Goal: Information Seeking & Learning: Check status

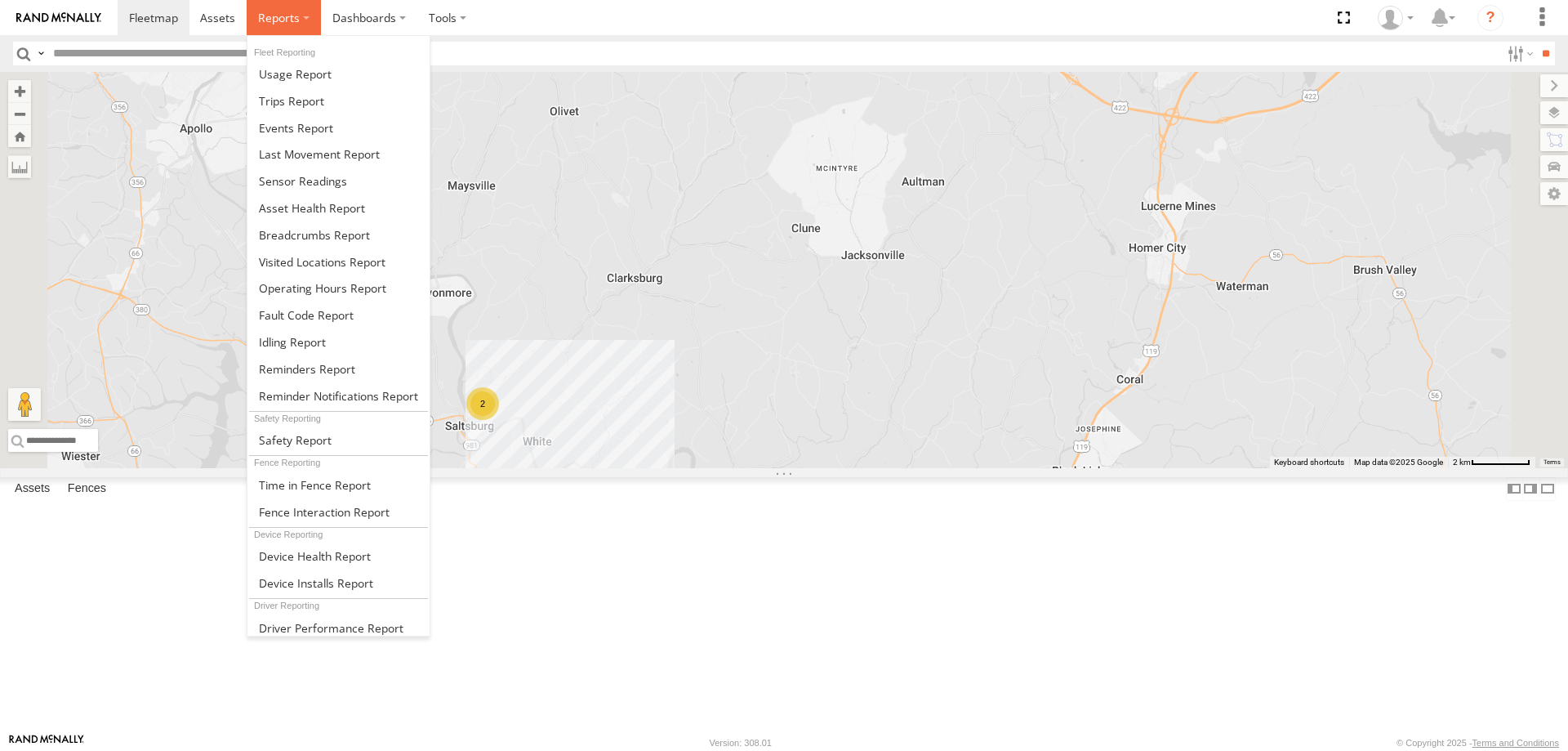
click at [300, 21] on label at bounding box center [283, 17] width 74 height 35
click at [291, 115] on link at bounding box center [338, 101] width 182 height 27
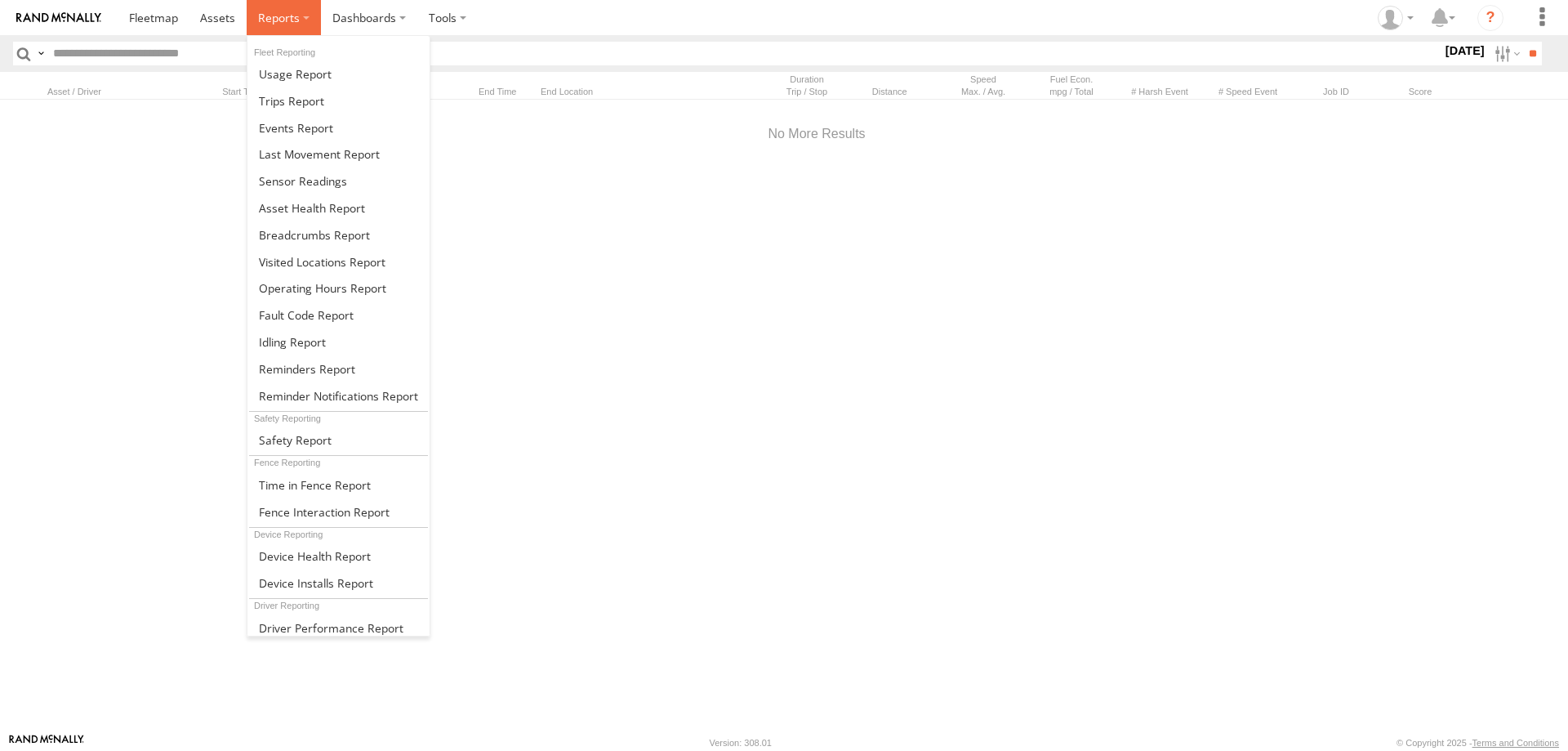
click at [288, 23] on span at bounding box center [279, 18] width 42 height 15
click at [289, 126] on span at bounding box center [296, 127] width 74 height 15
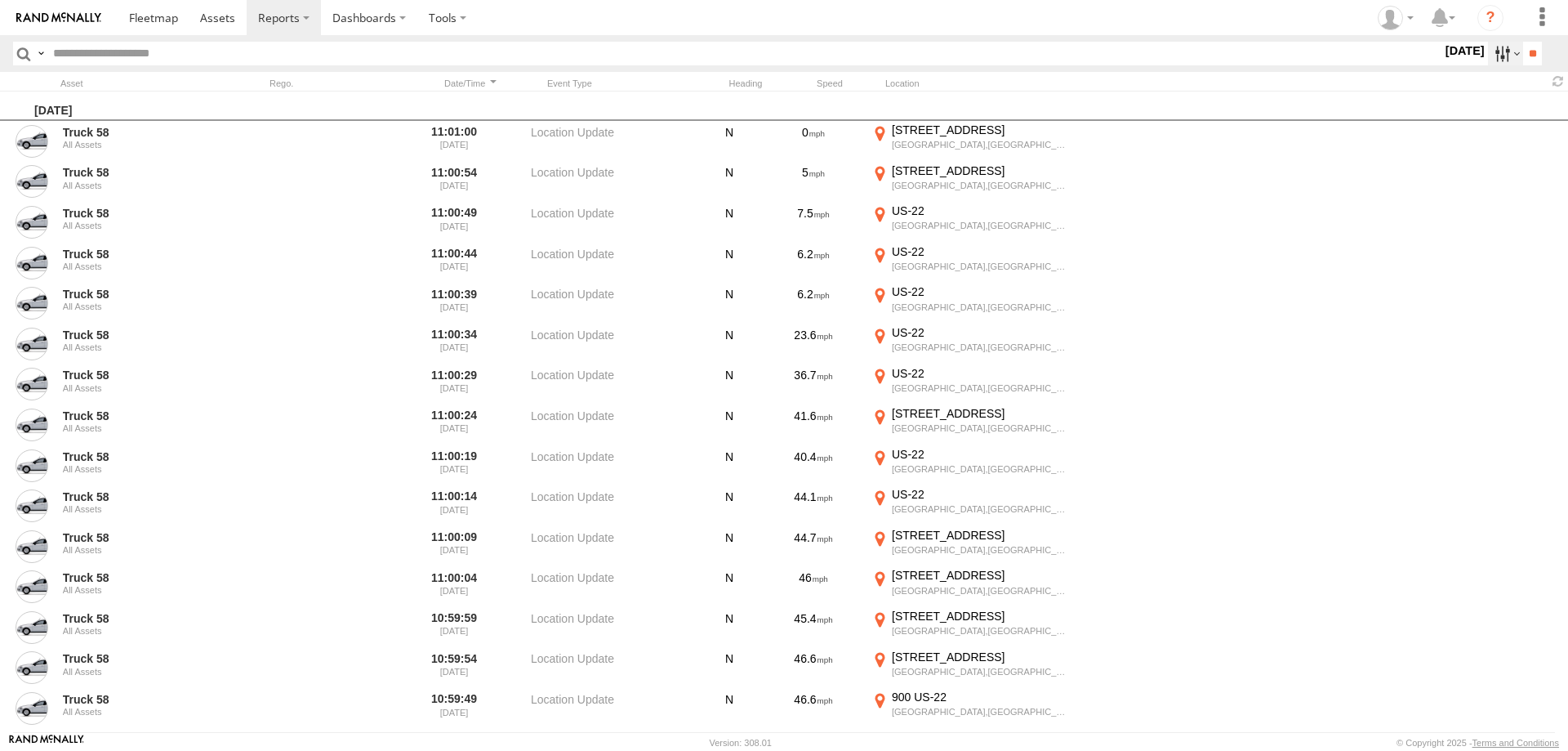
click at [1488, 56] on label at bounding box center [1505, 54] width 35 height 24
click at [0, 0] on label at bounding box center [0, 0] width 0 height 0
click at [0, 0] on span "Media" at bounding box center [0, 0] width 0 height 0
click at [0, 0] on span "Information" at bounding box center [0, 0] width 0 height 0
click at [1523, 60] on input "**" at bounding box center [1532, 54] width 19 height 24
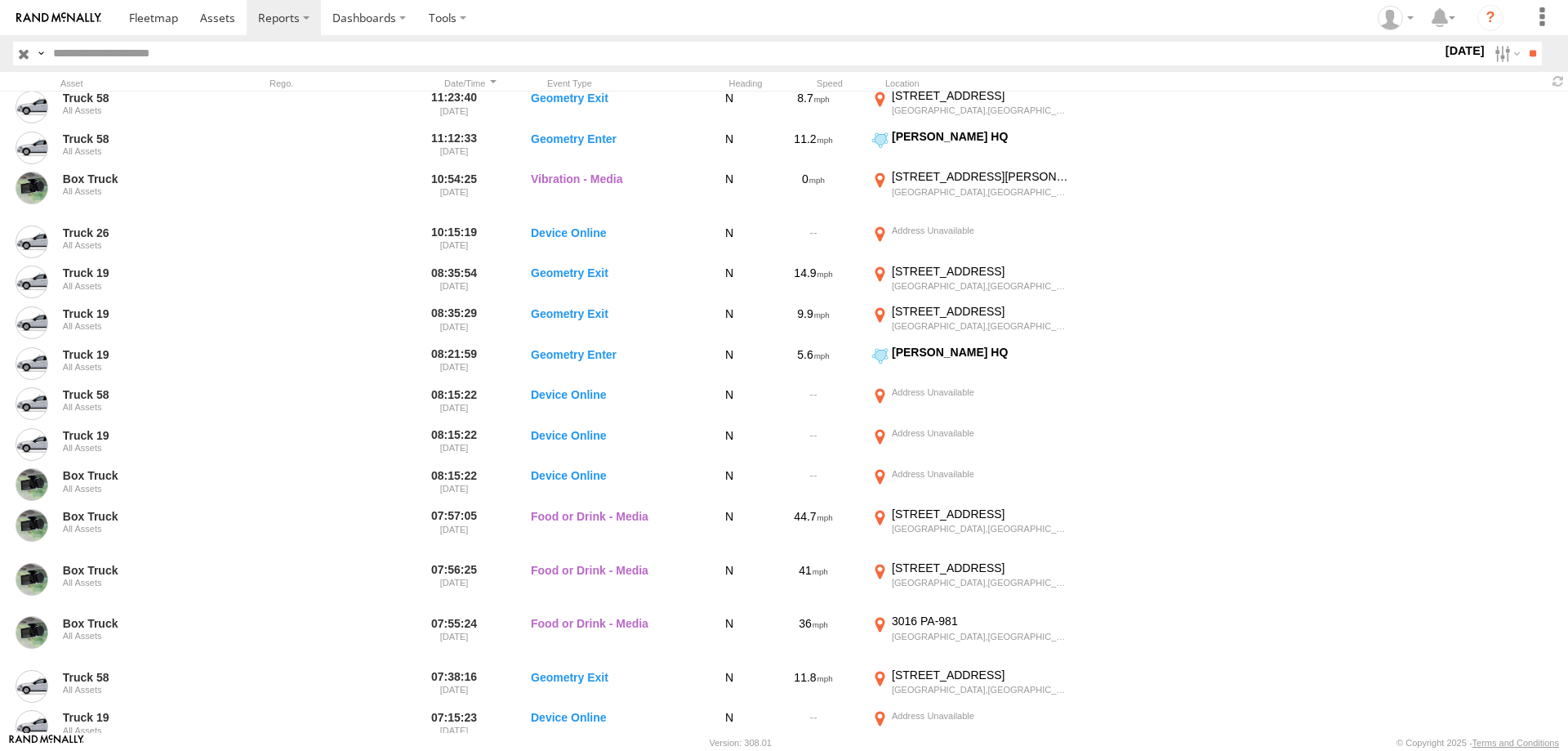
scroll to position [1448, 0]
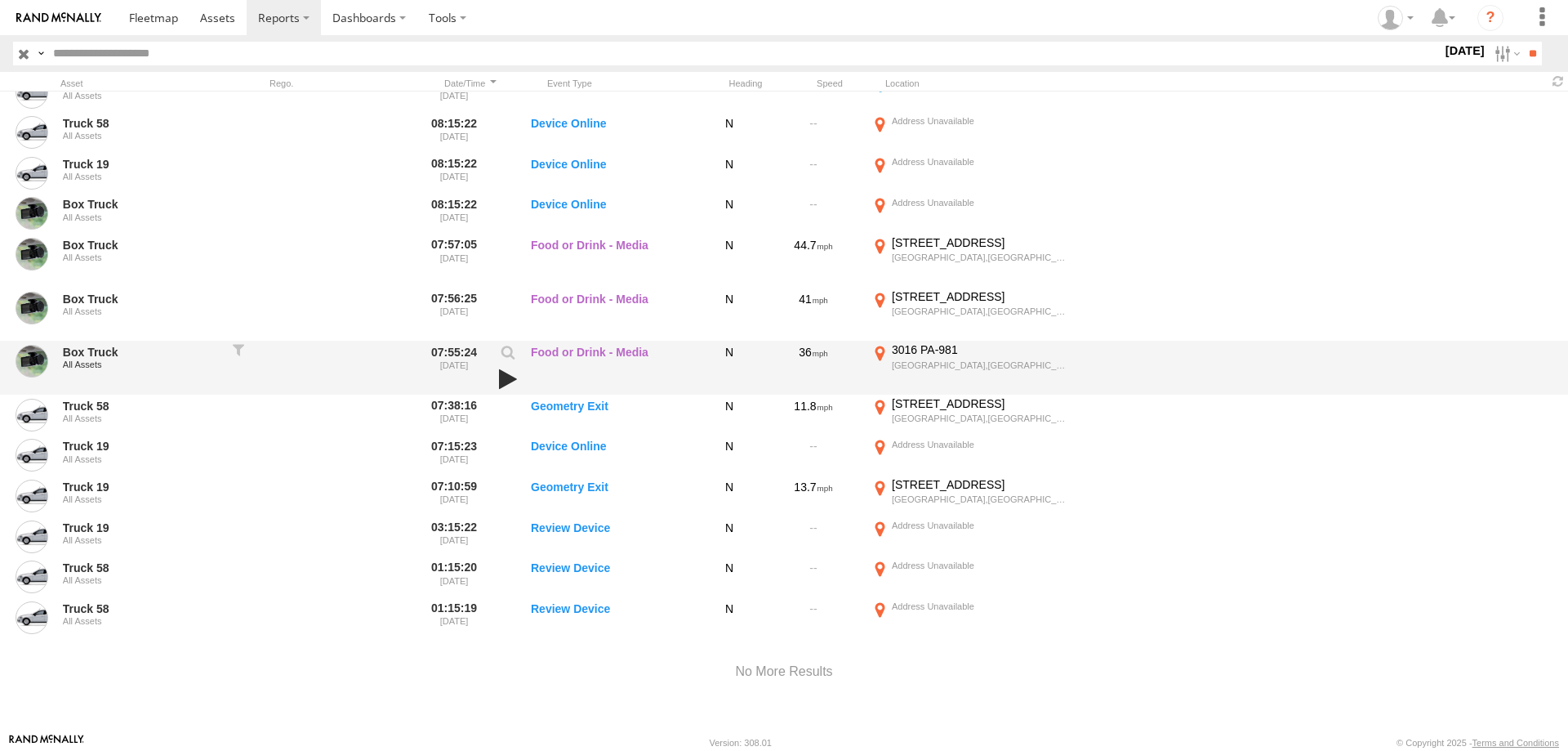
click at [505, 378] on link at bounding box center [508, 379] width 28 height 23
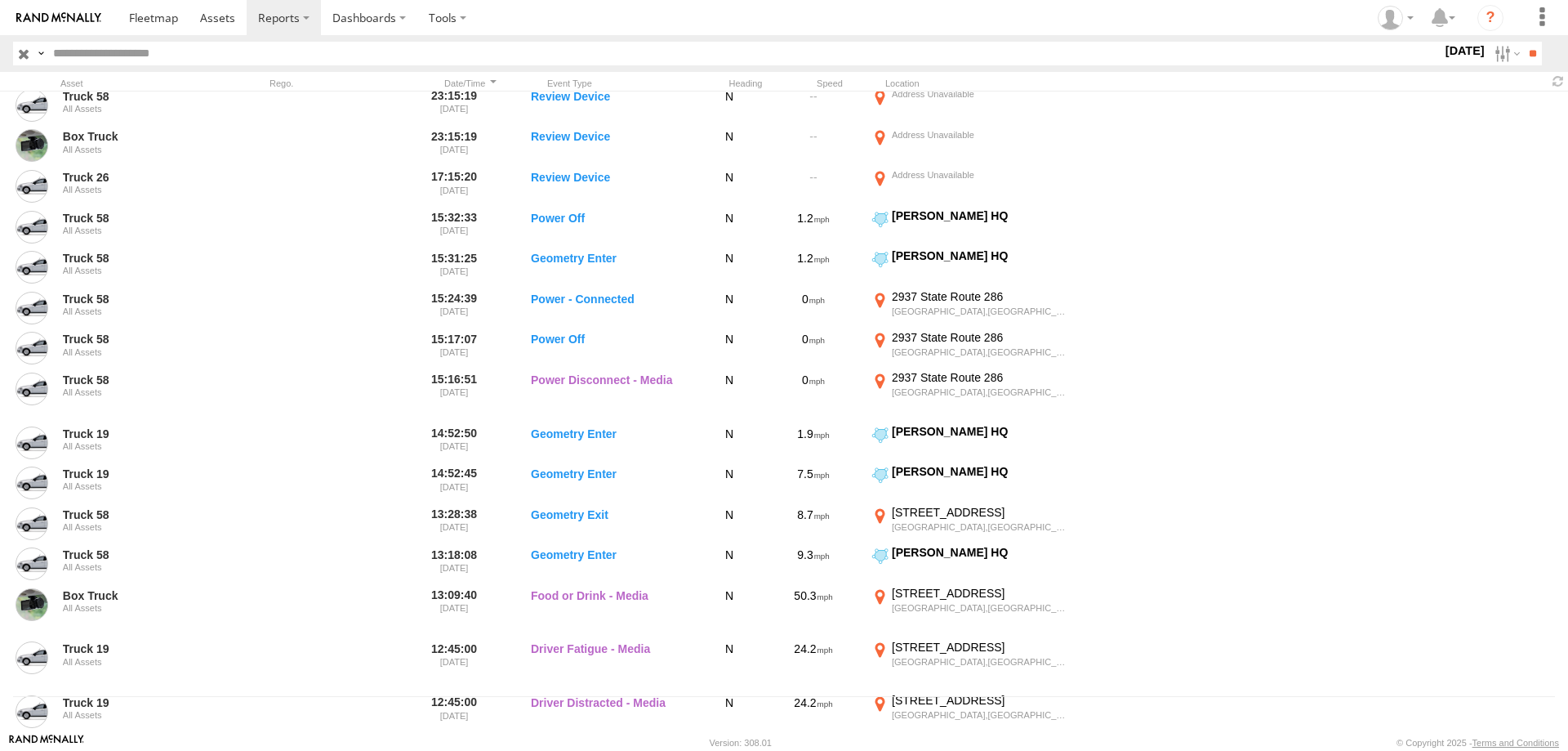
scroll to position [0, 0]
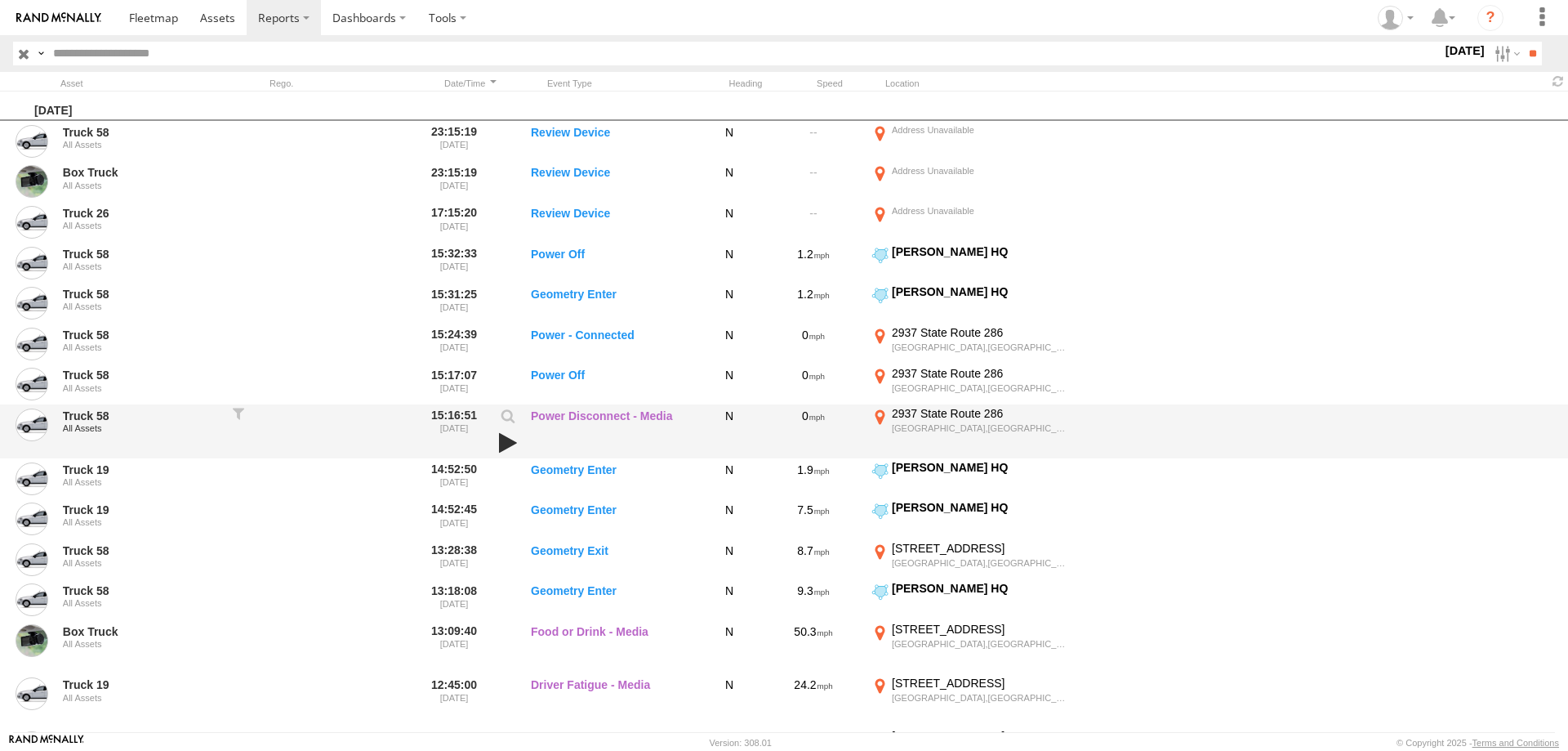
click at [508, 439] on link at bounding box center [508, 443] width 28 height 23
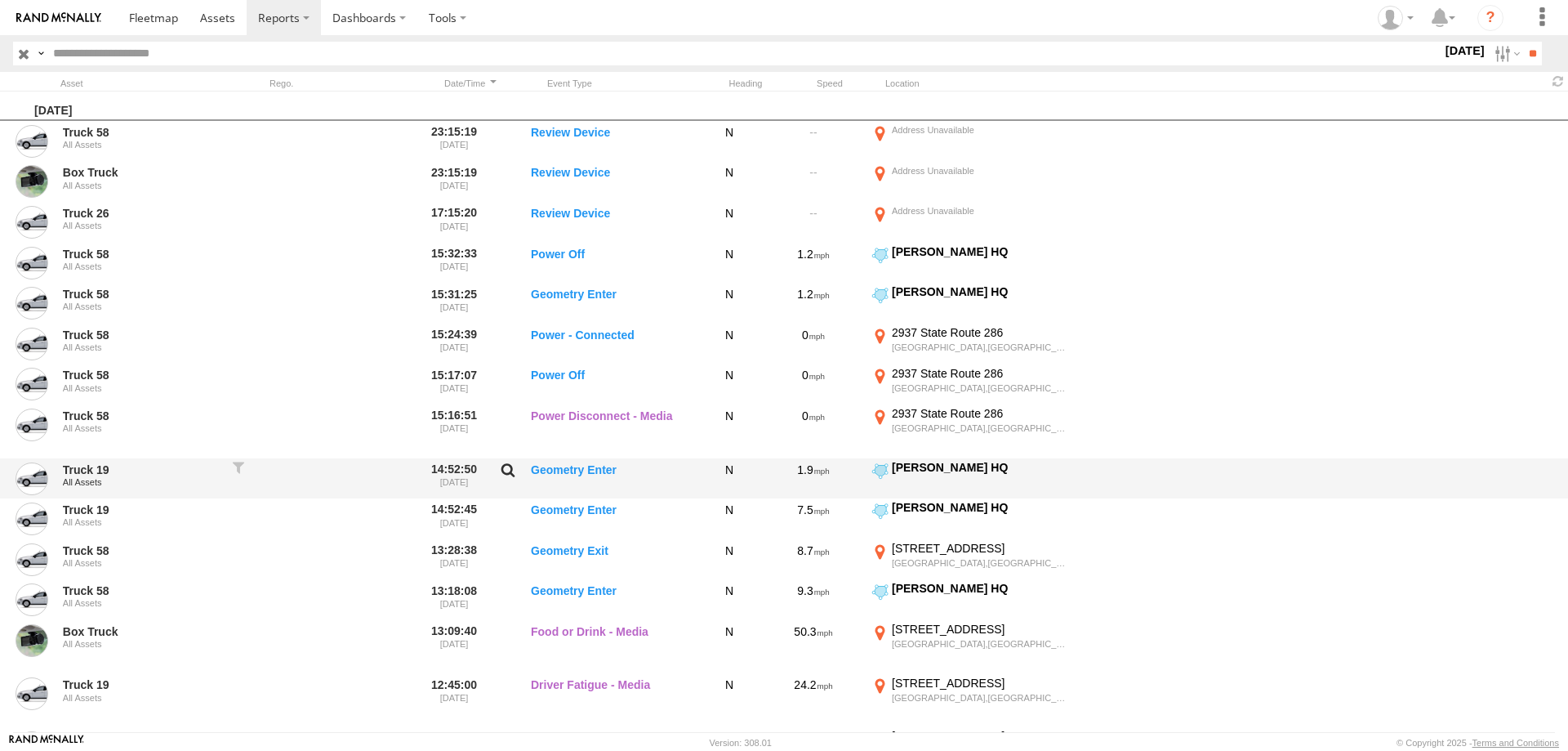
scroll to position [78, 0]
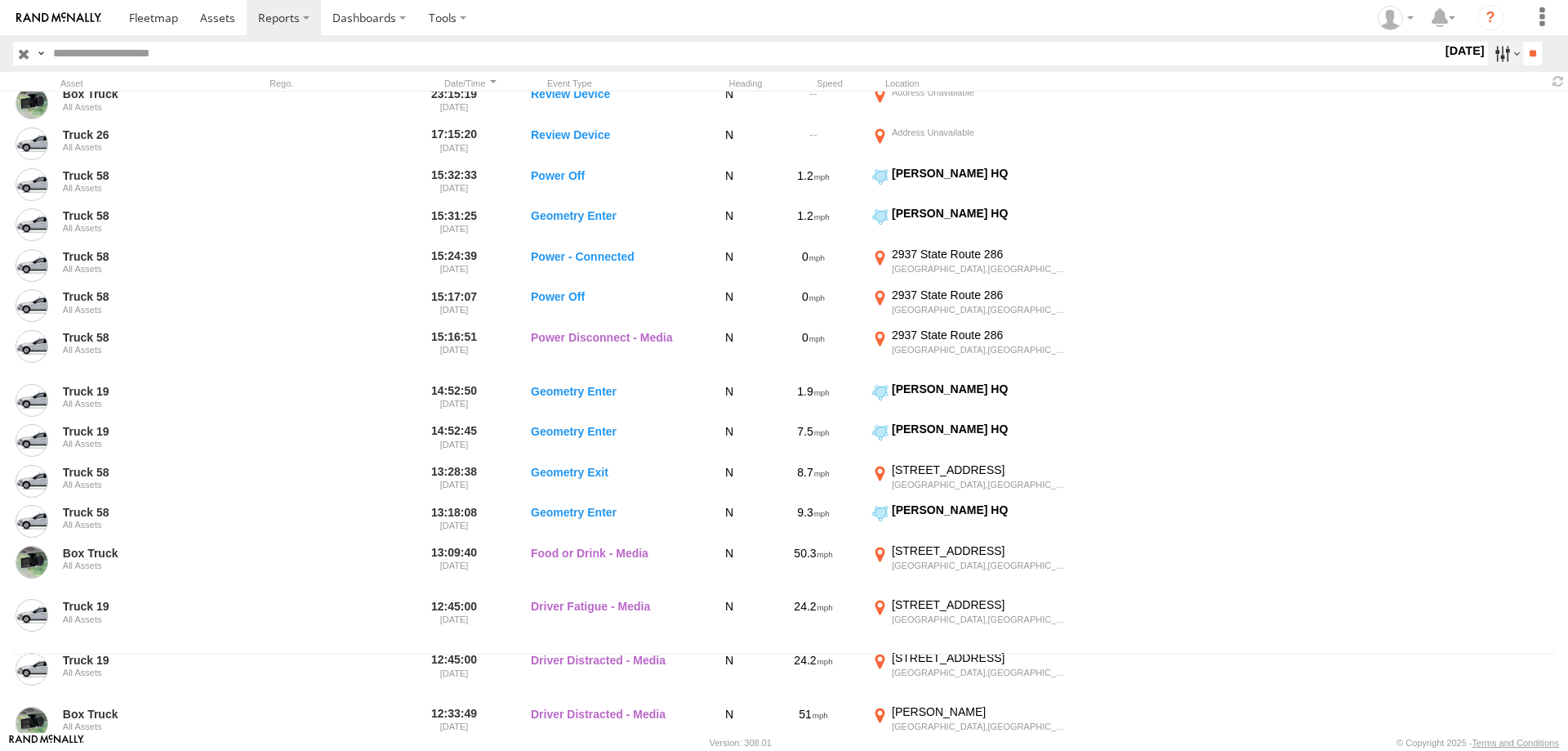
click at [1496, 53] on label at bounding box center [1505, 54] width 35 height 24
click at [0, 0] on label at bounding box center [0, 0] width 0 height 0
click at [1527, 48] on input "**" at bounding box center [1532, 54] width 19 height 24
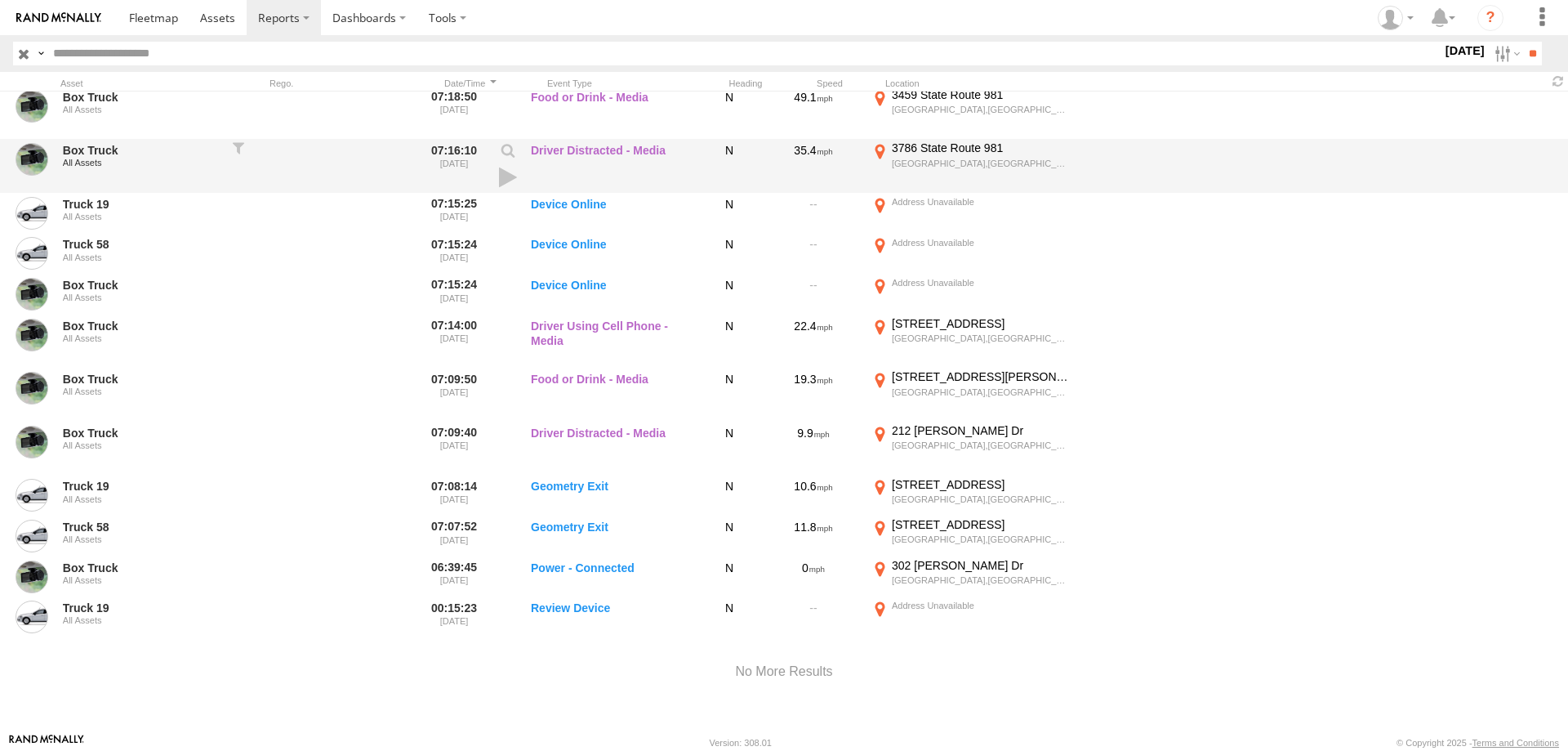
scroll to position [2089, 0]
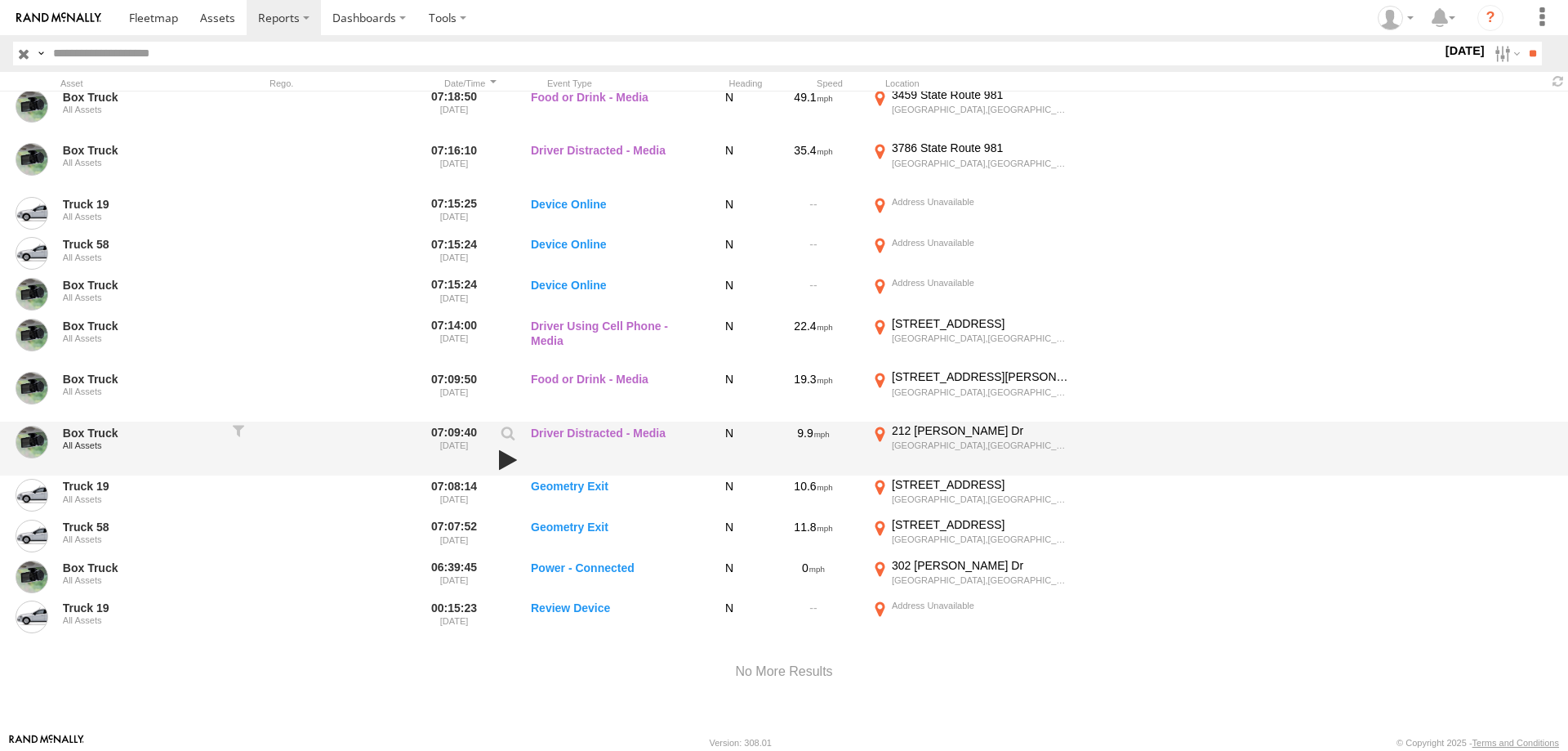
click at [505, 461] on link at bounding box center [508, 460] width 28 height 23
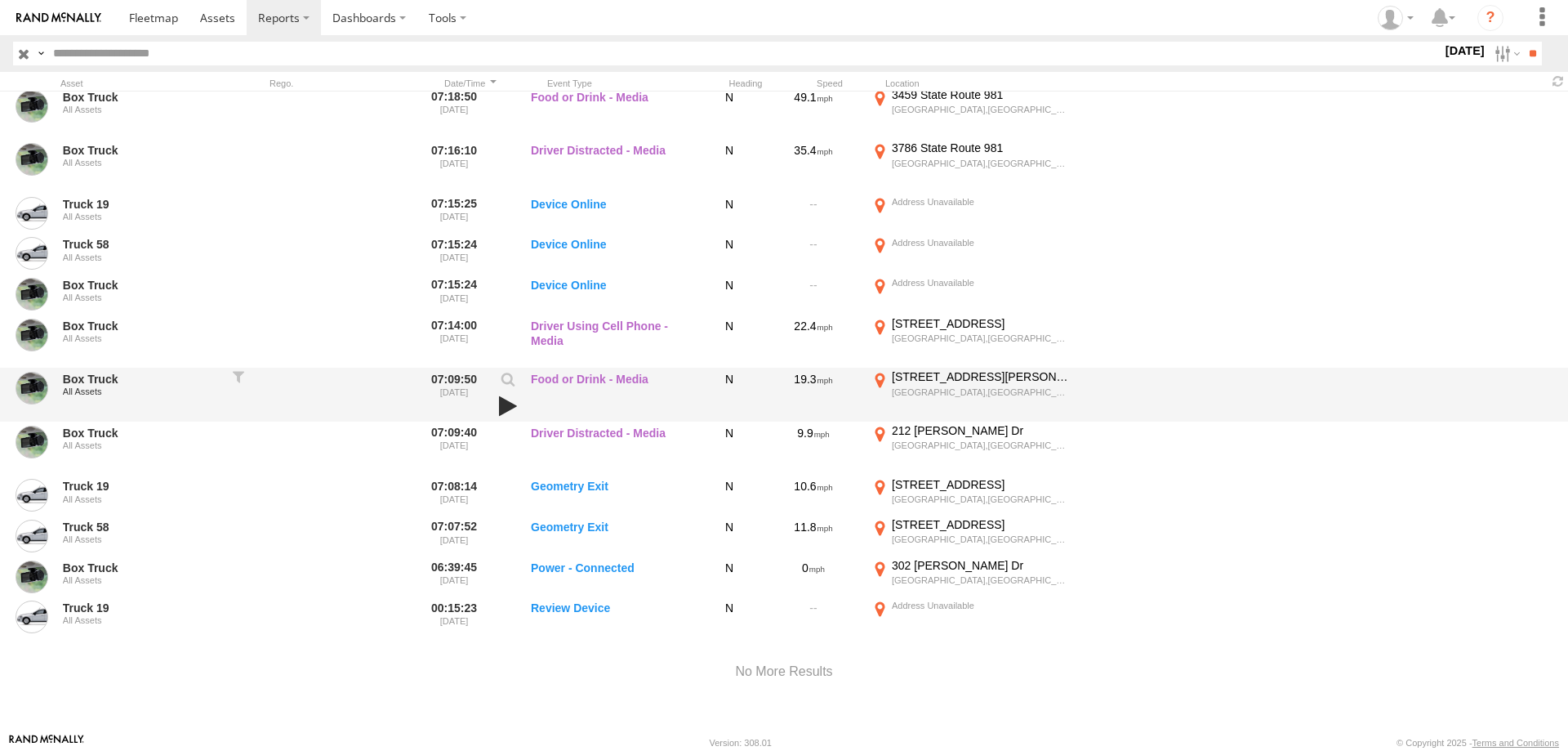
click at [508, 400] on link at bounding box center [508, 405] width 28 height 23
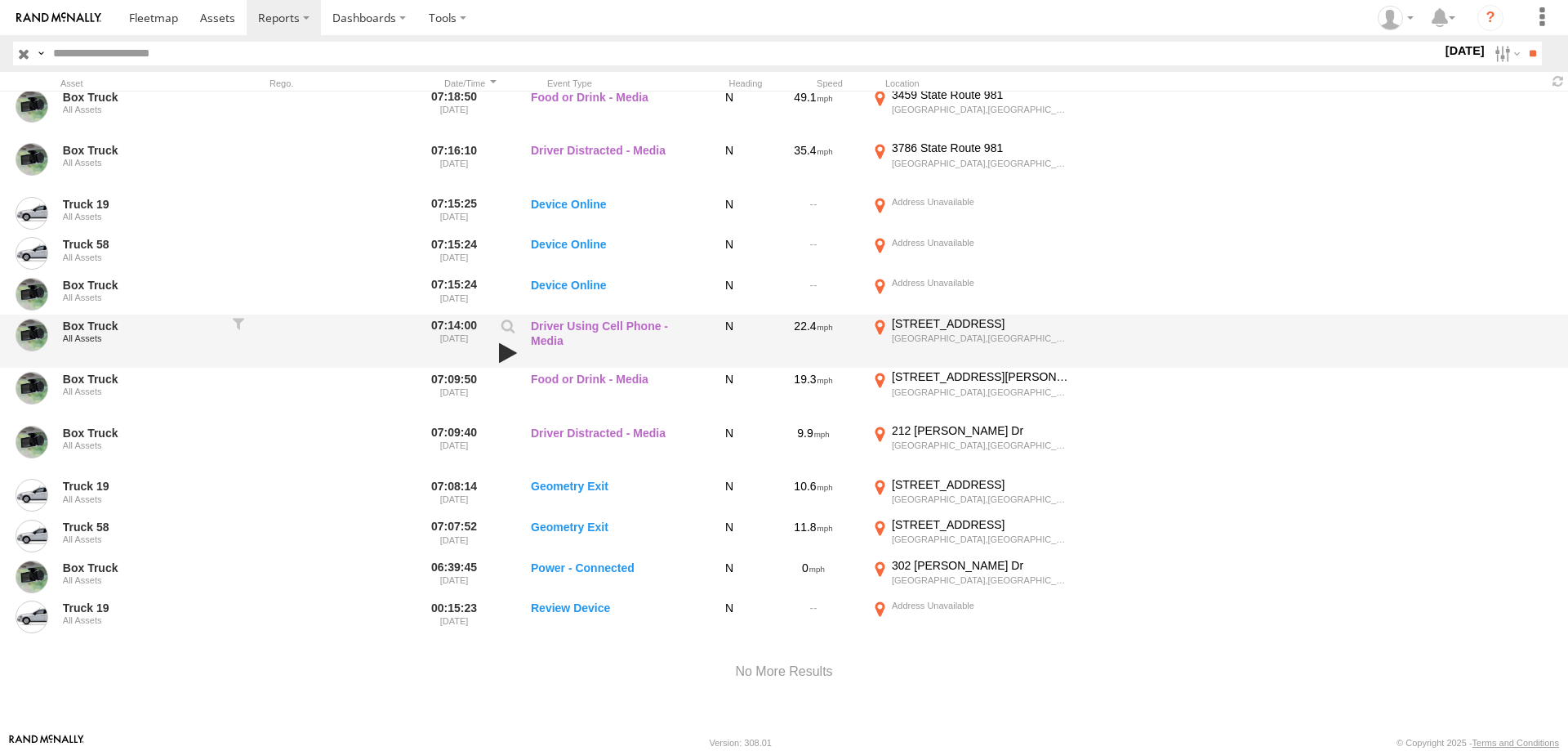
click at [505, 351] on link at bounding box center [508, 353] width 28 height 23
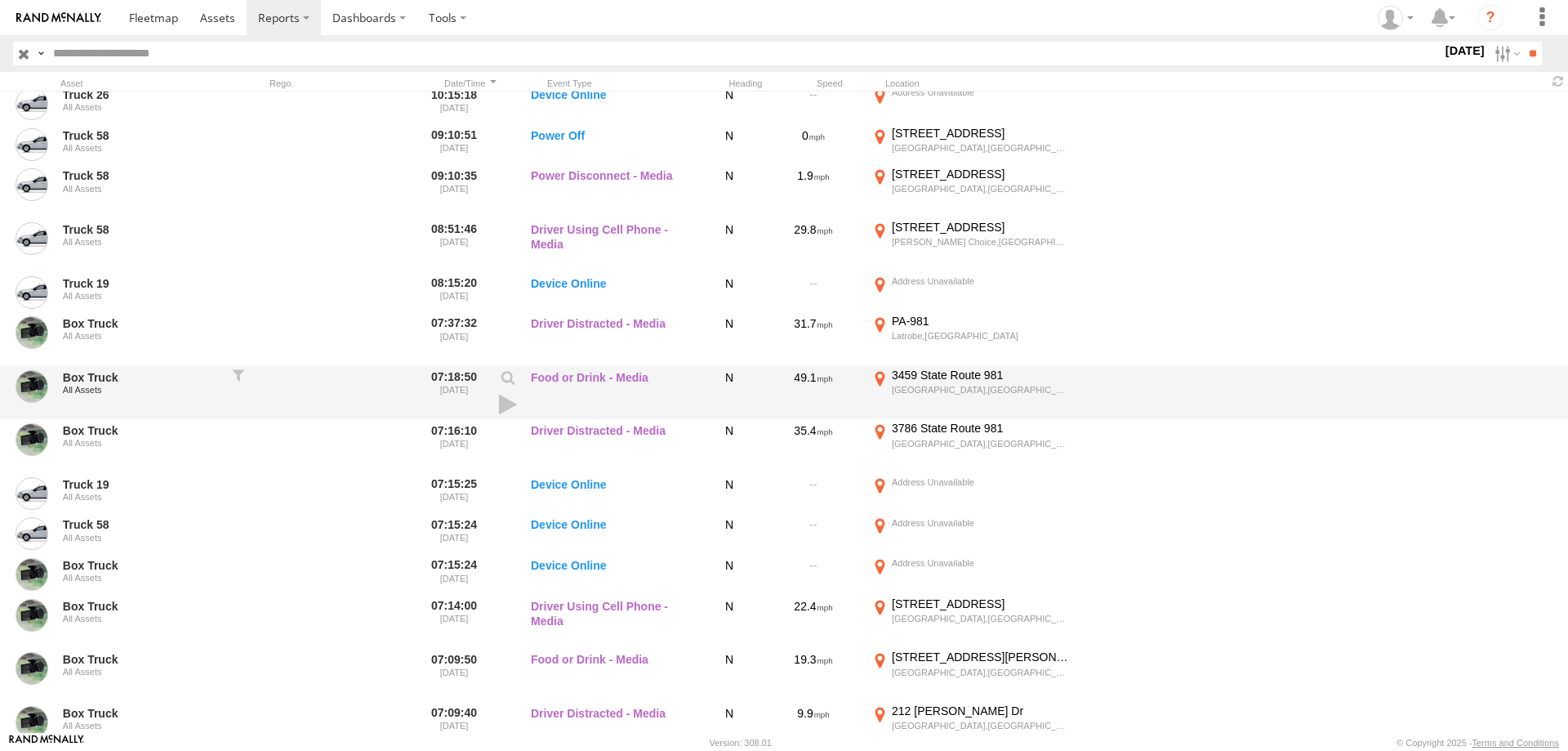
scroll to position [1776, 0]
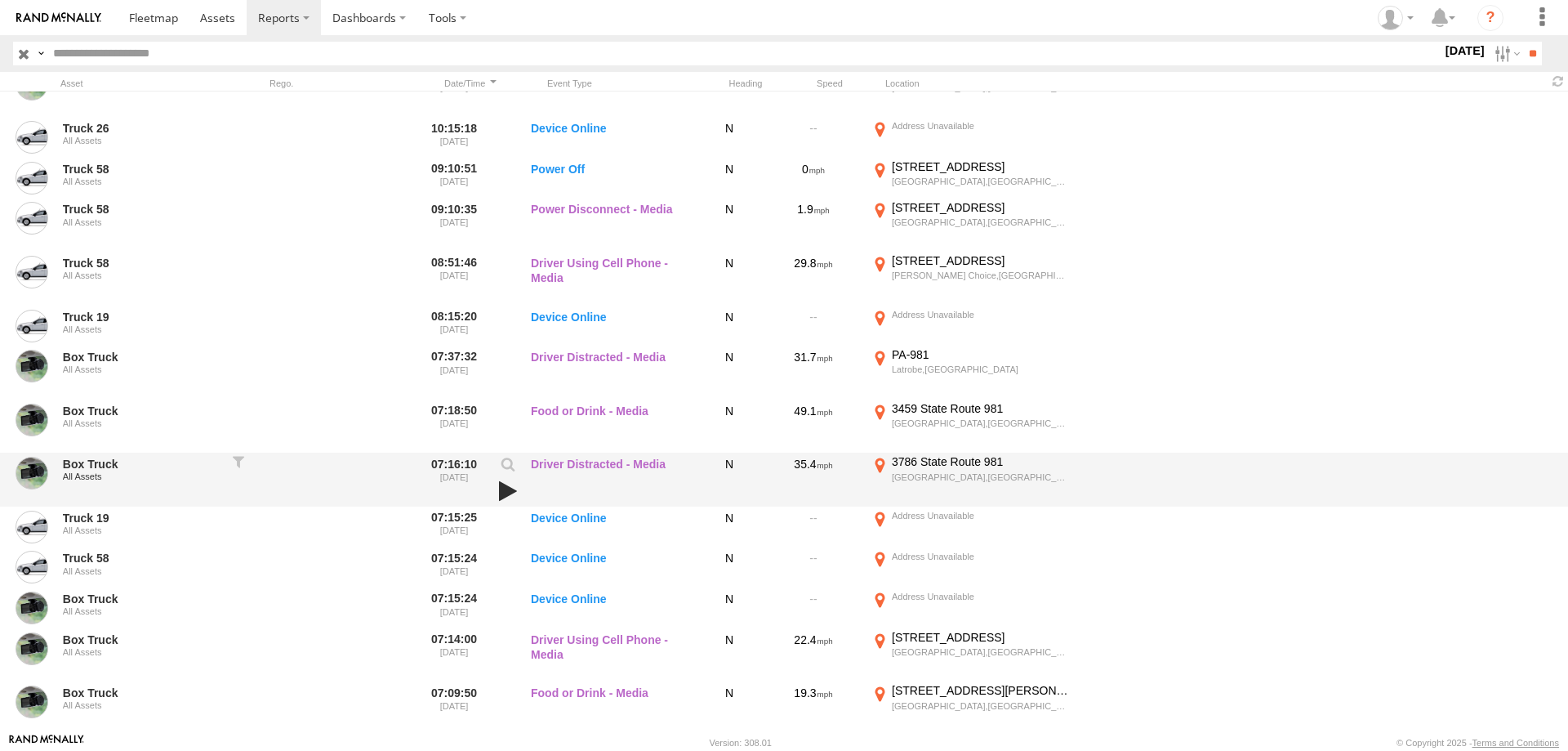
click at [504, 489] on link at bounding box center [508, 490] width 28 height 23
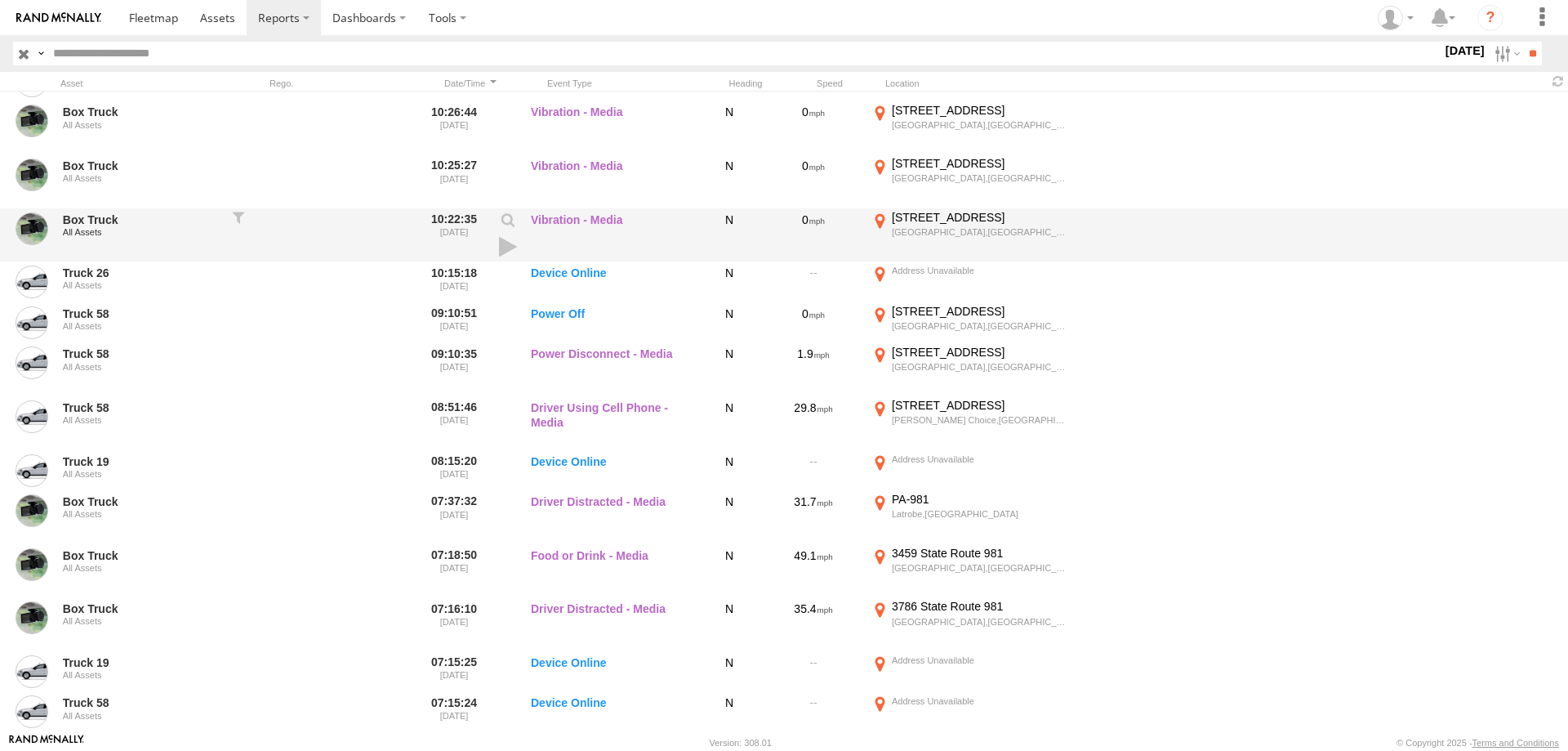
scroll to position [1540, 0]
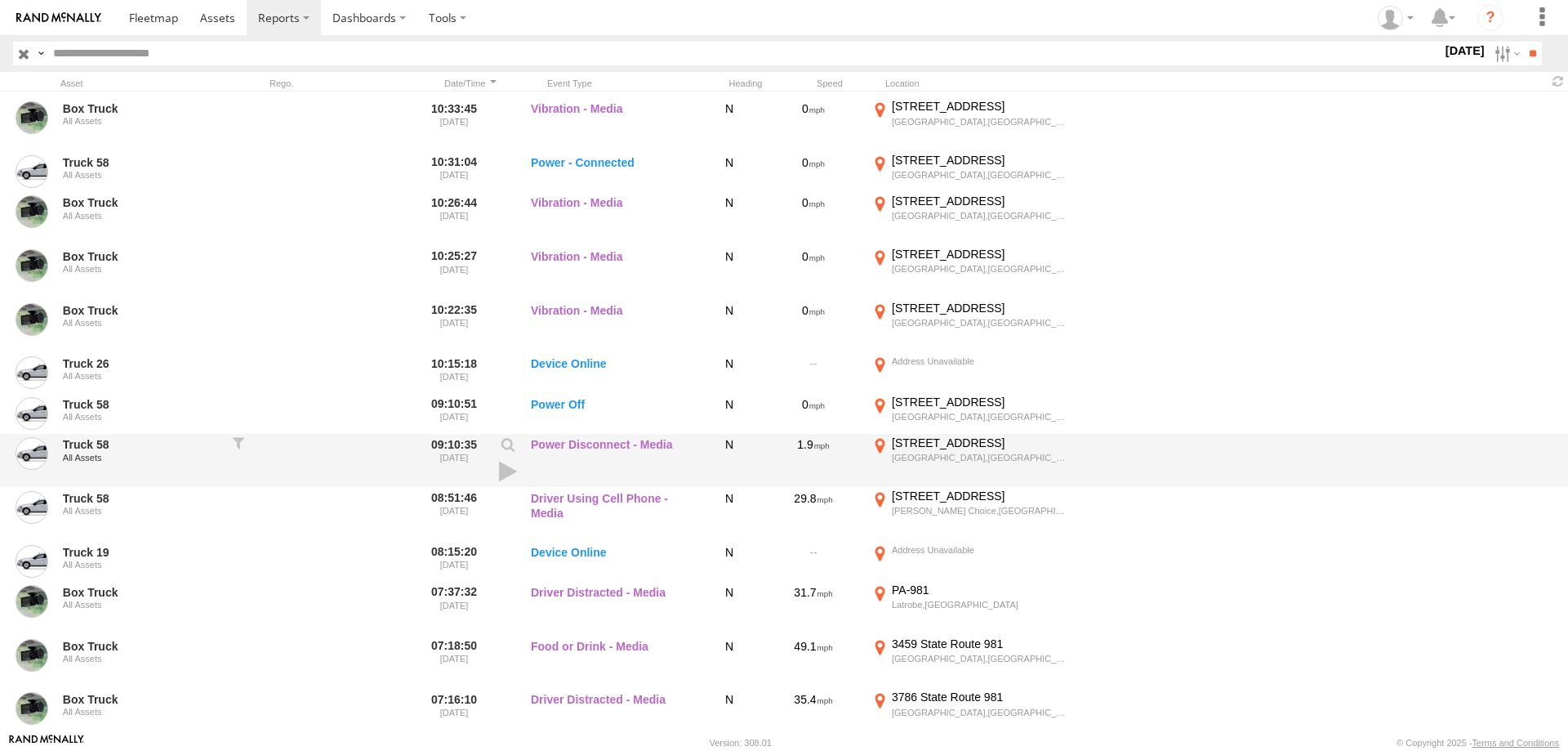
click at [493, 469] on div at bounding box center [508, 460] width 32 height 51
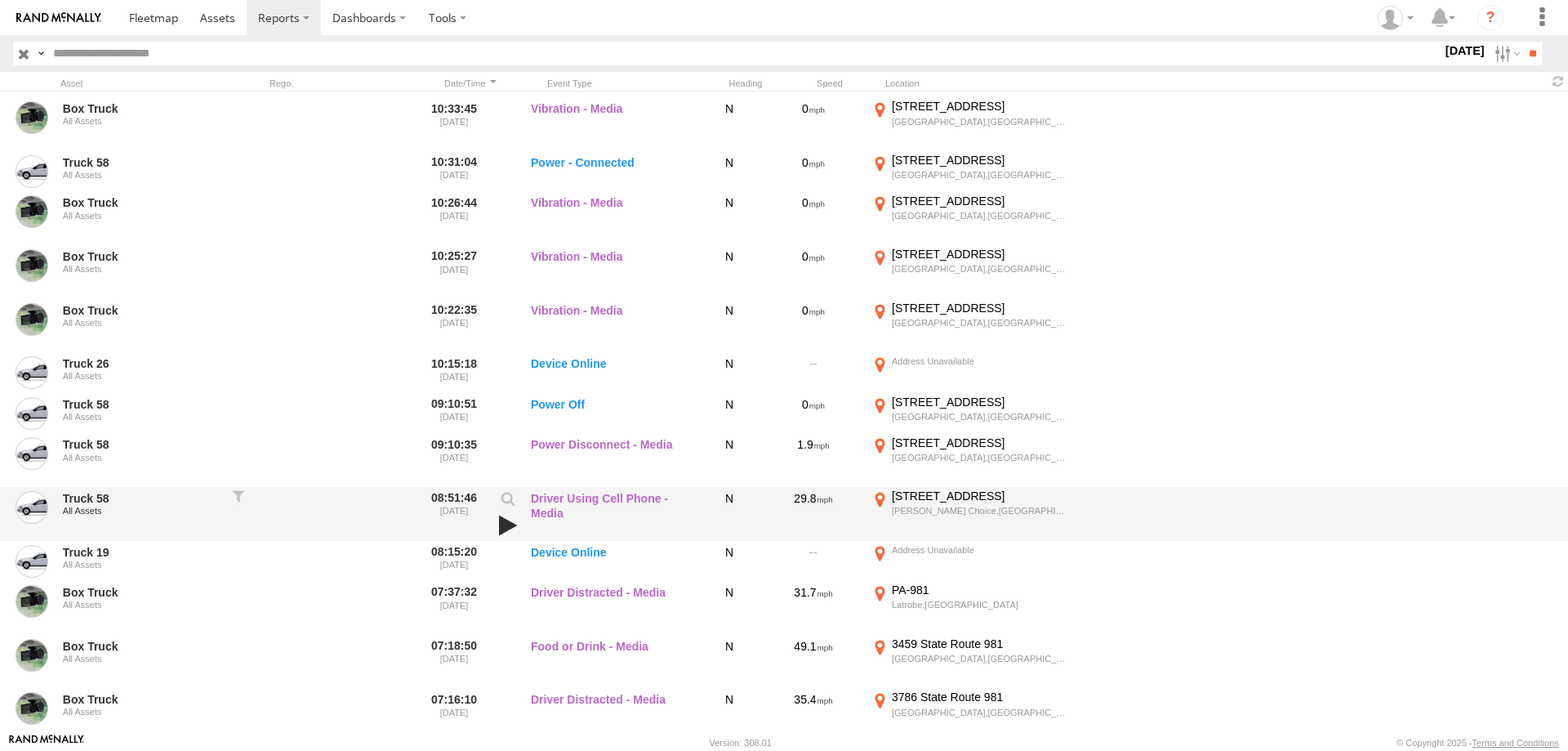
click at [505, 518] on link at bounding box center [508, 525] width 28 height 23
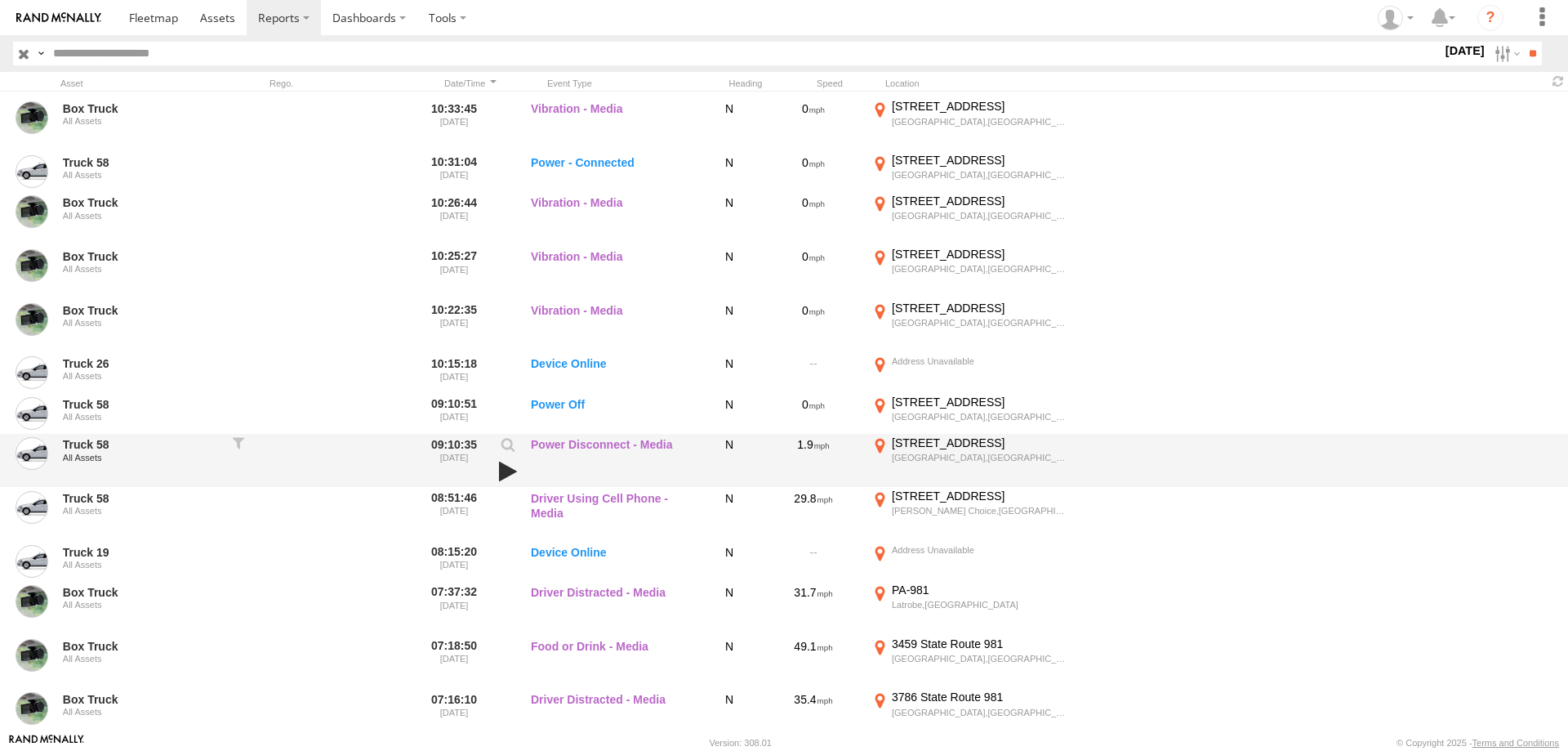
click at [504, 470] on link at bounding box center [508, 471] width 28 height 23
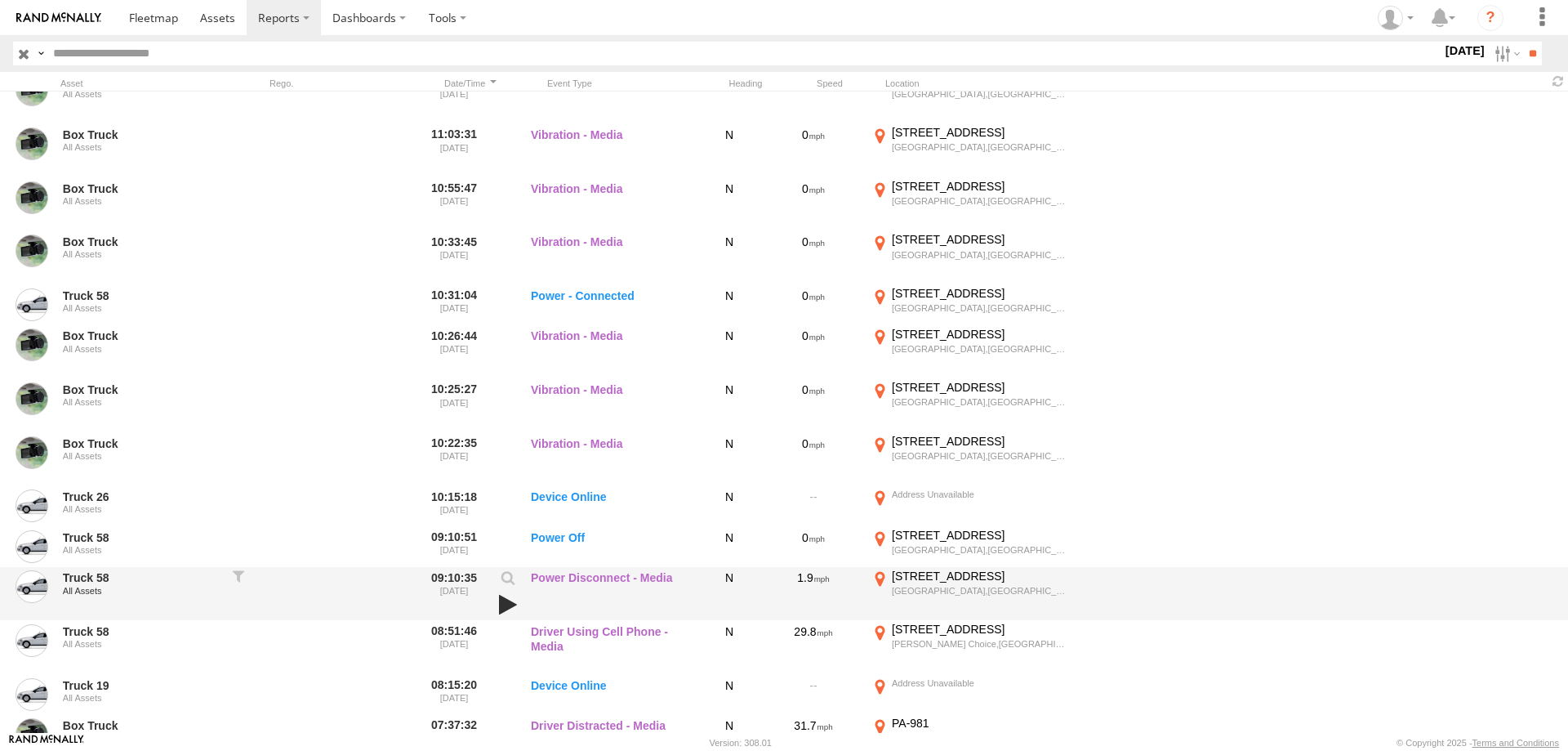
scroll to position [1384, 0]
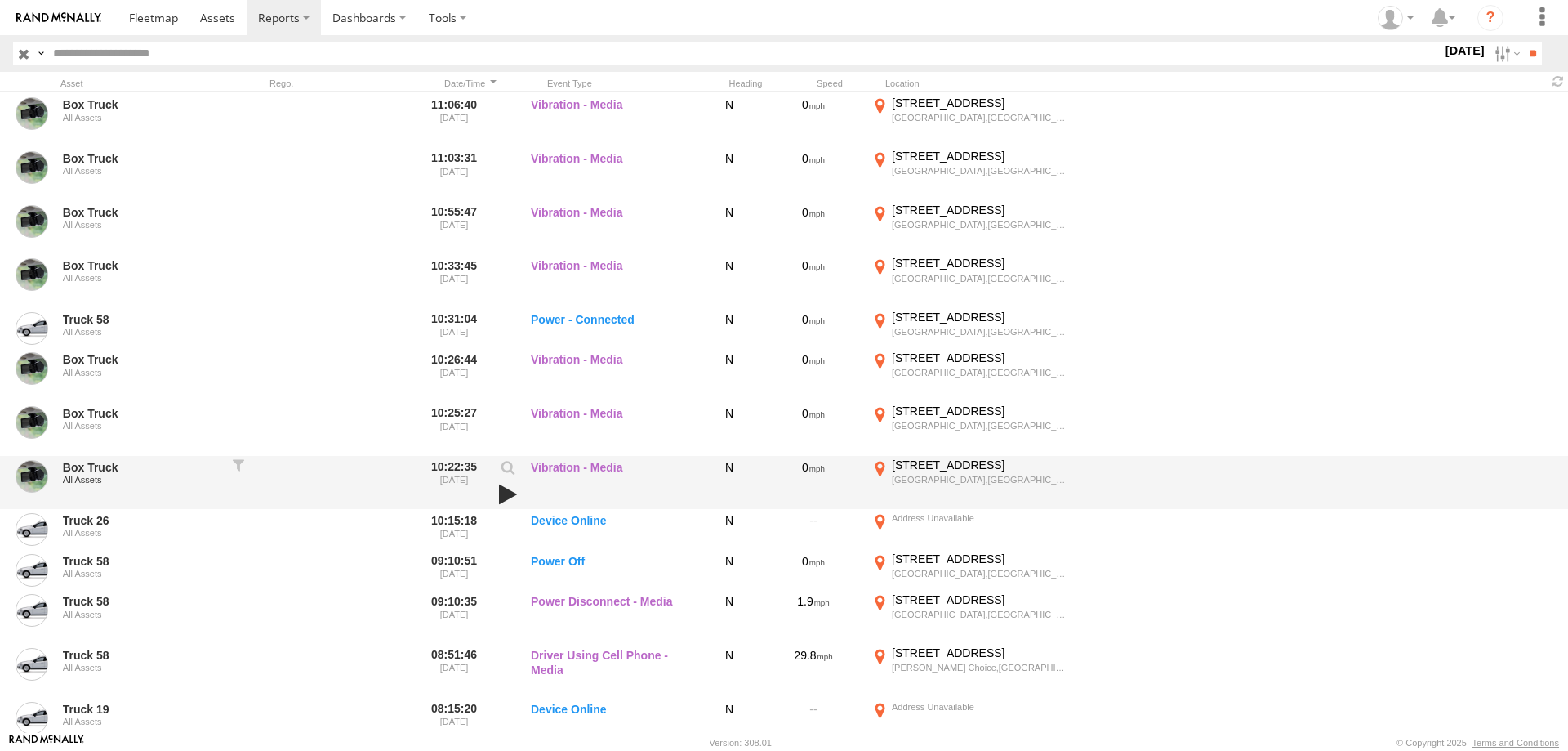
click at [507, 494] on link at bounding box center [508, 494] width 28 height 23
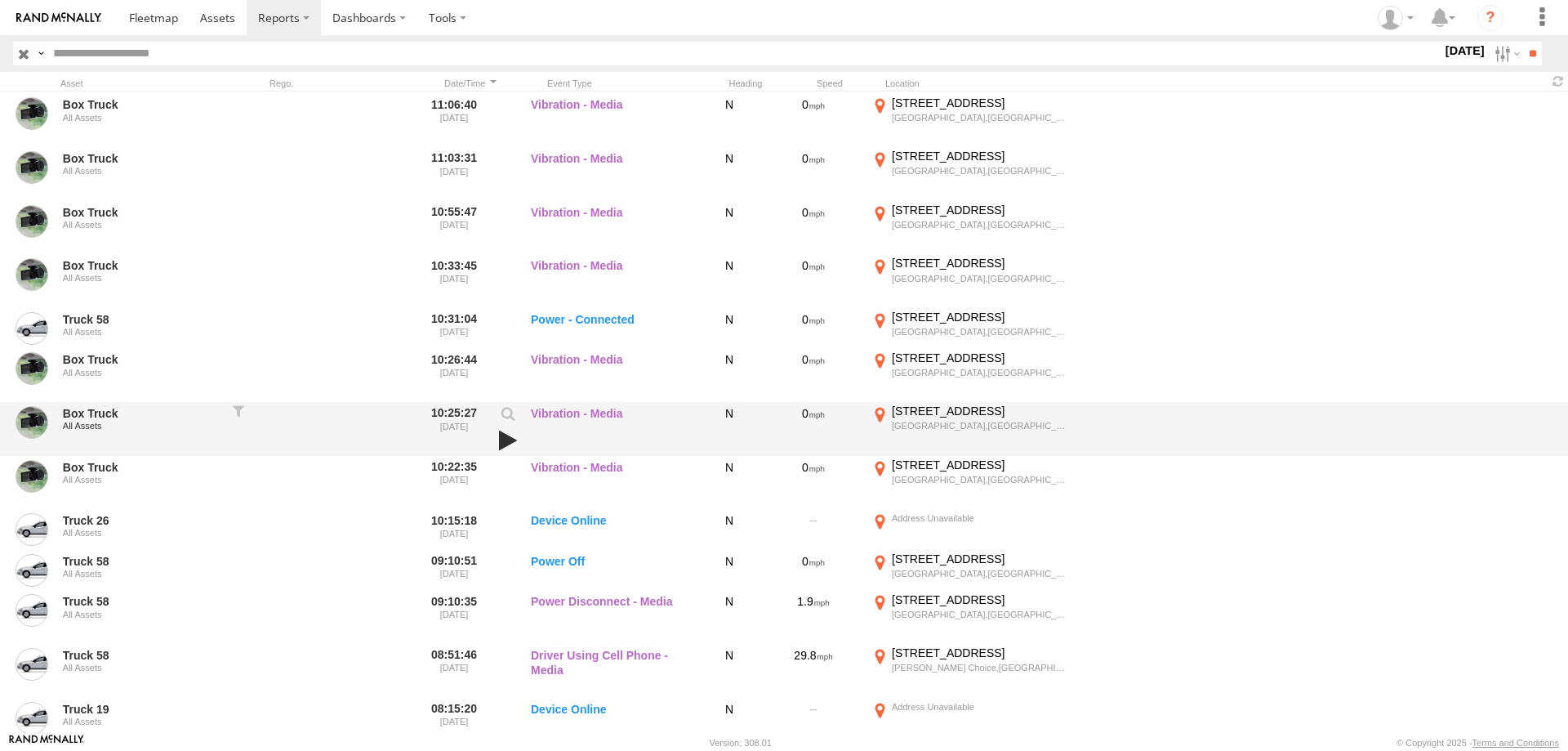
click at [510, 436] on link at bounding box center [508, 440] width 28 height 23
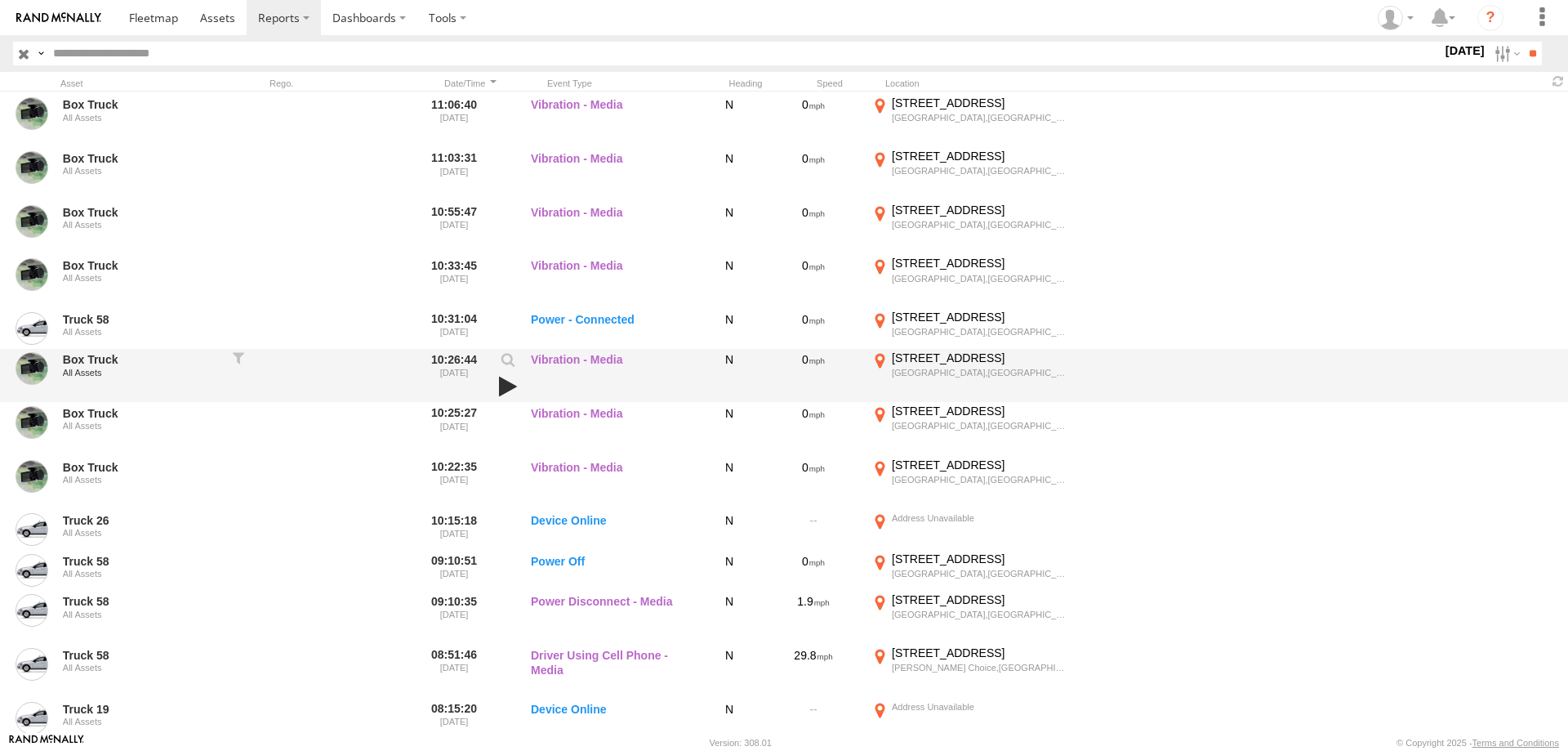
click at [502, 380] on link at bounding box center [508, 386] width 28 height 23
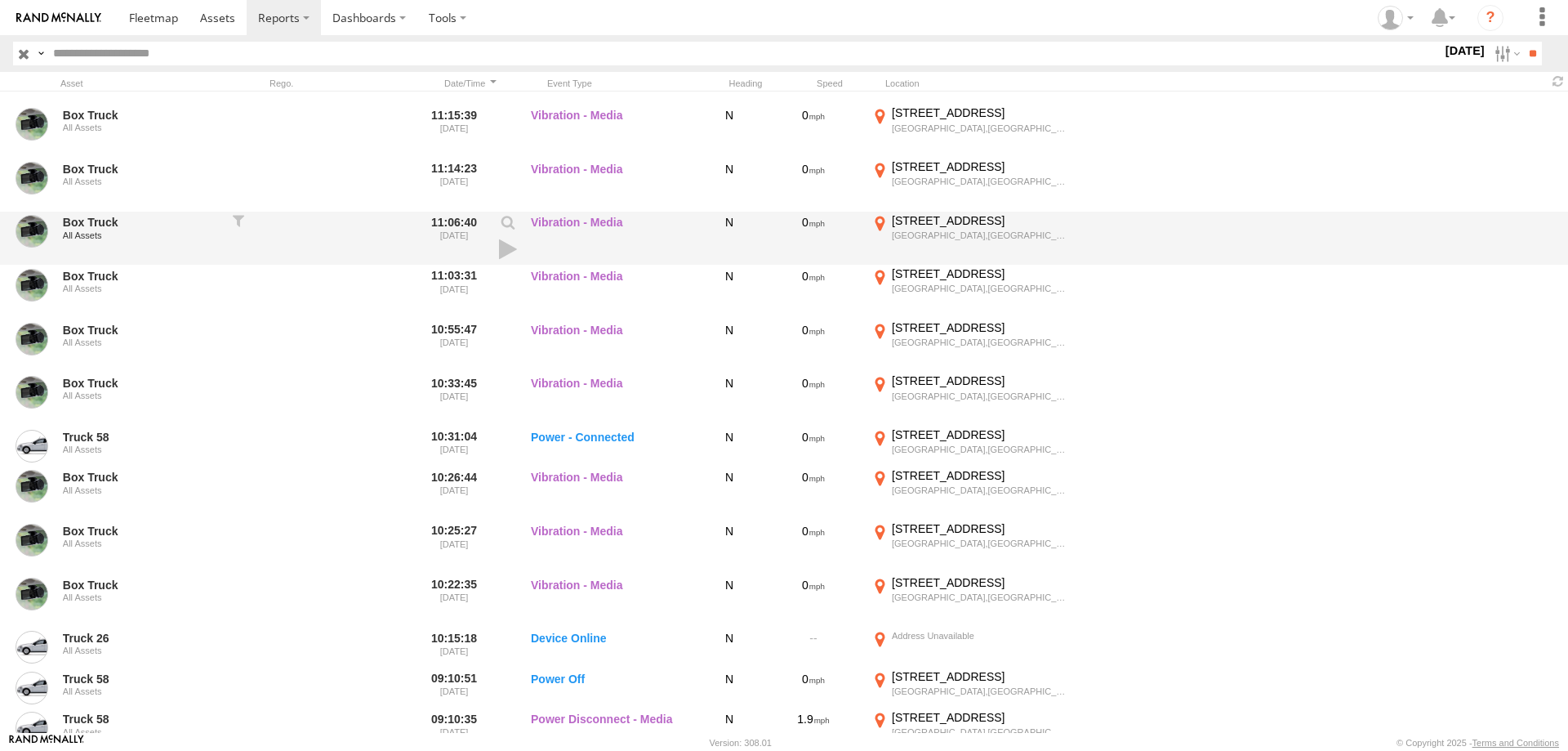
scroll to position [1070, 0]
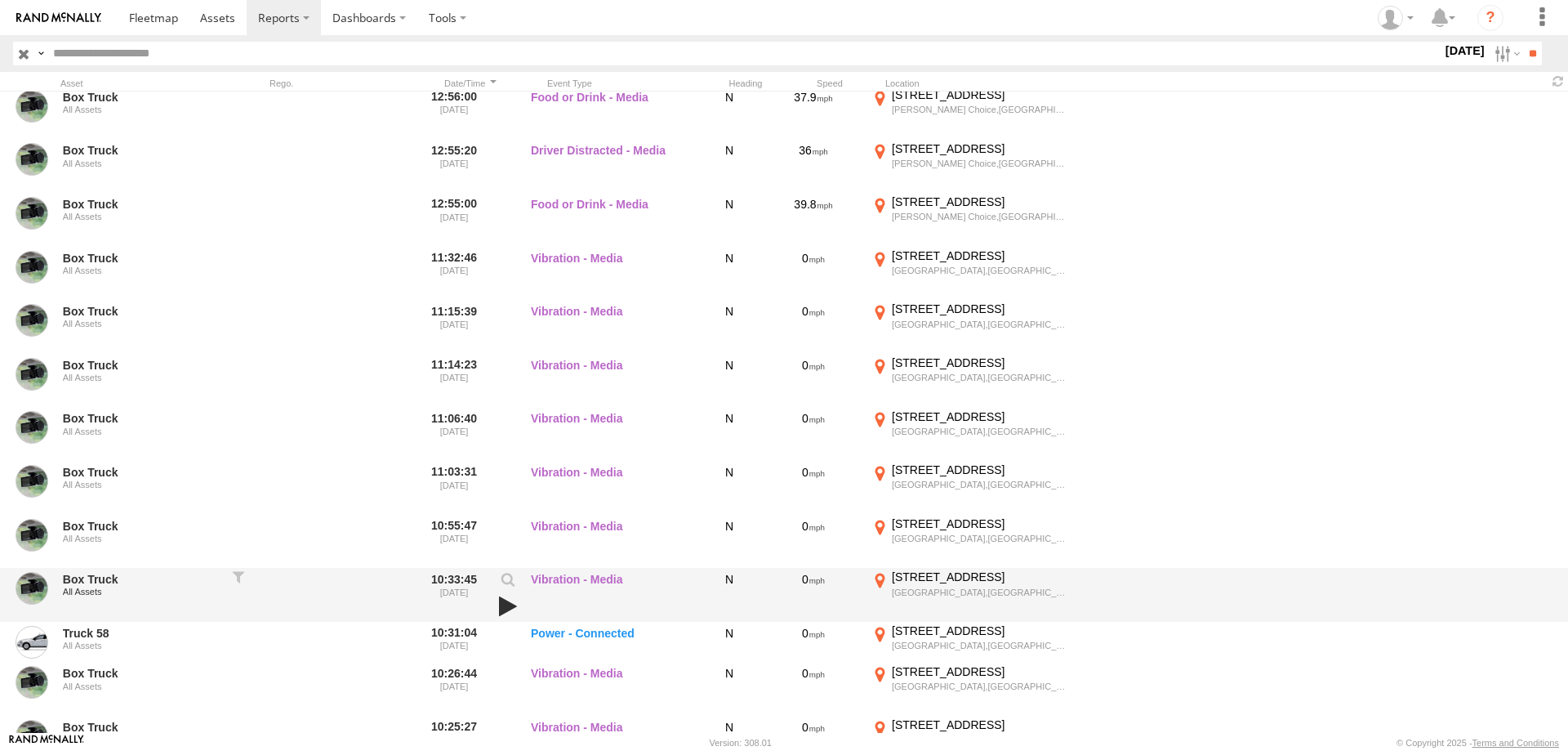
click at [507, 607] on link at bounding box center [508, 606] width 28 height 23
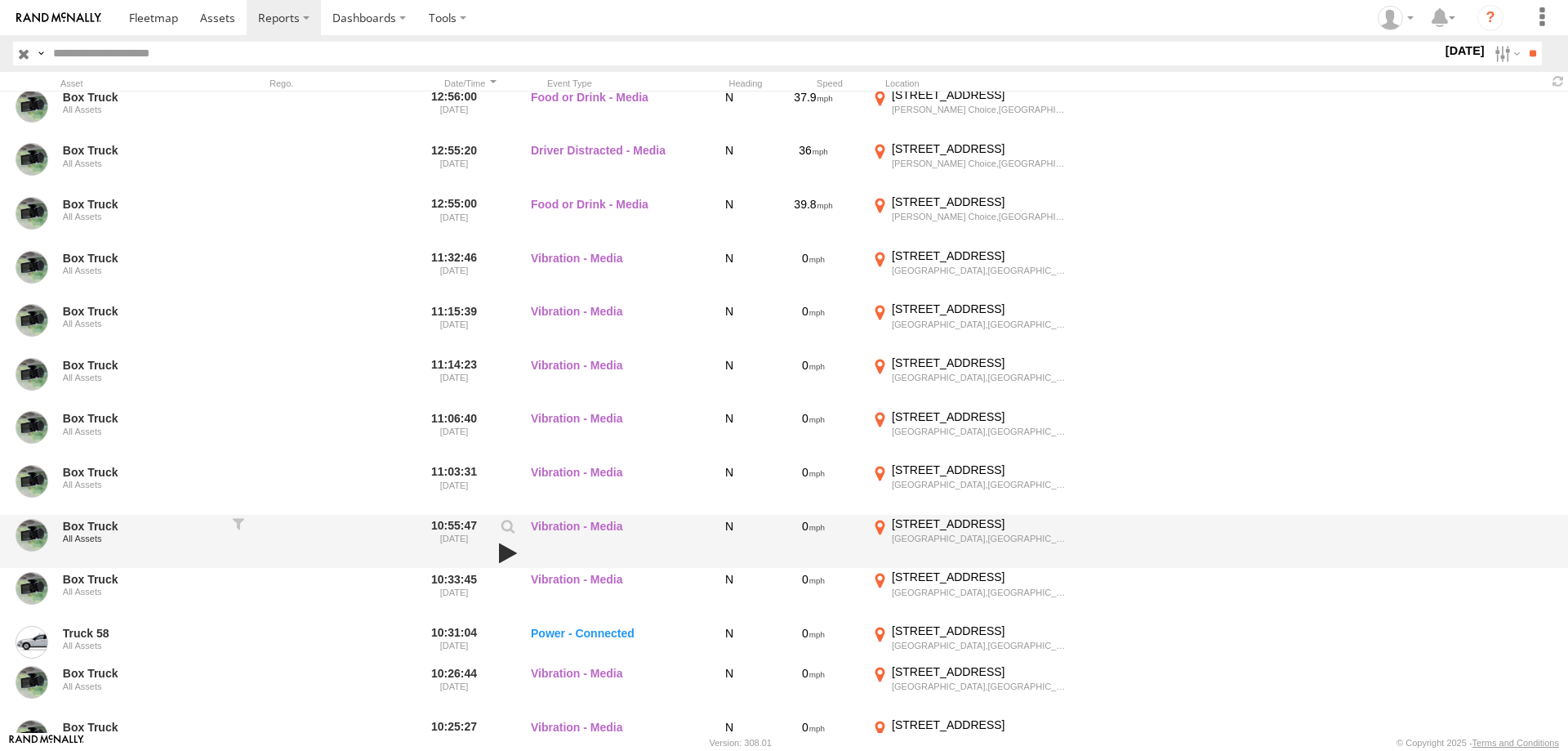
click at [499, 547] on link at bounding box center [508, 552] width 28 height 23
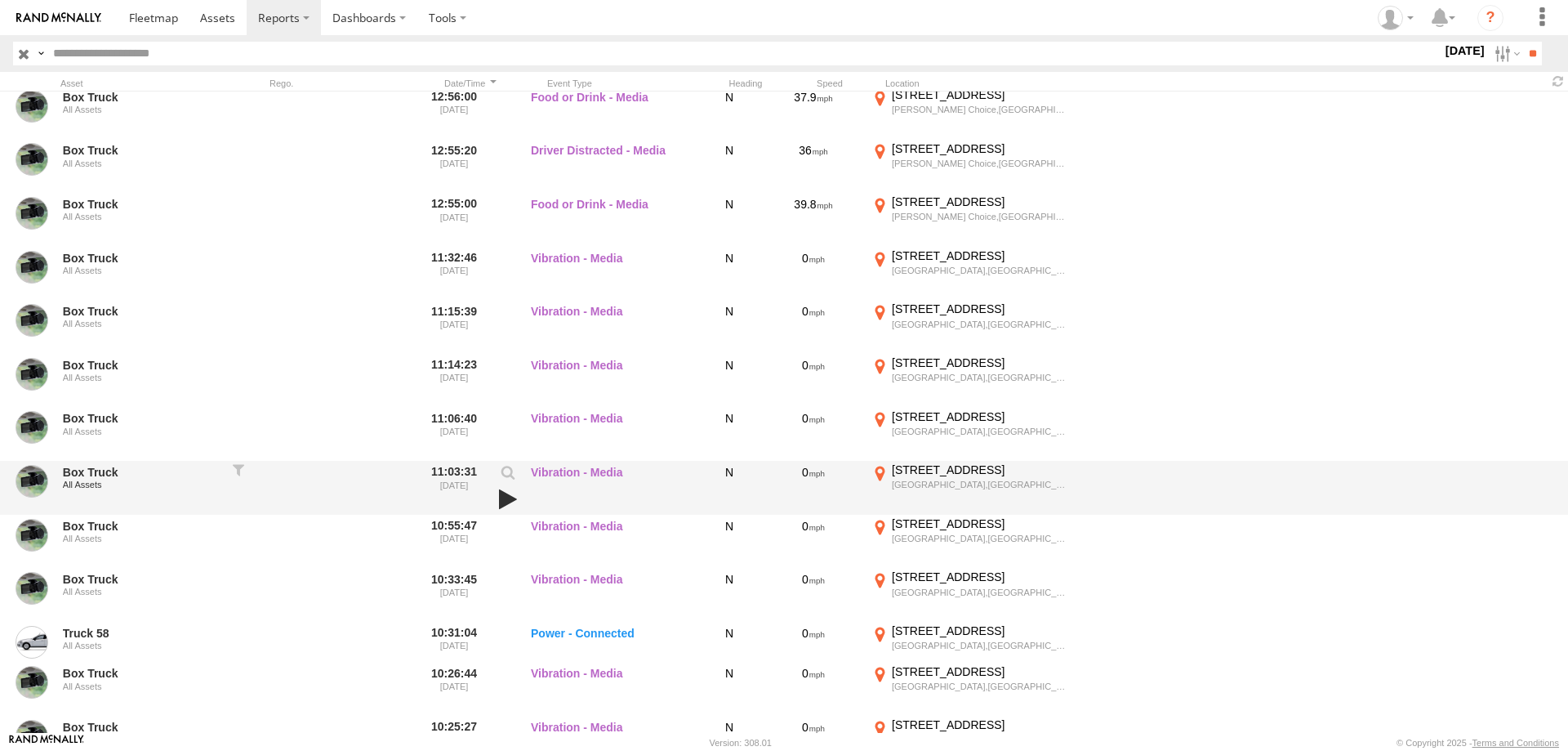
click at [505, 498] on link at bounding box center [508, 499] width 28 height 23
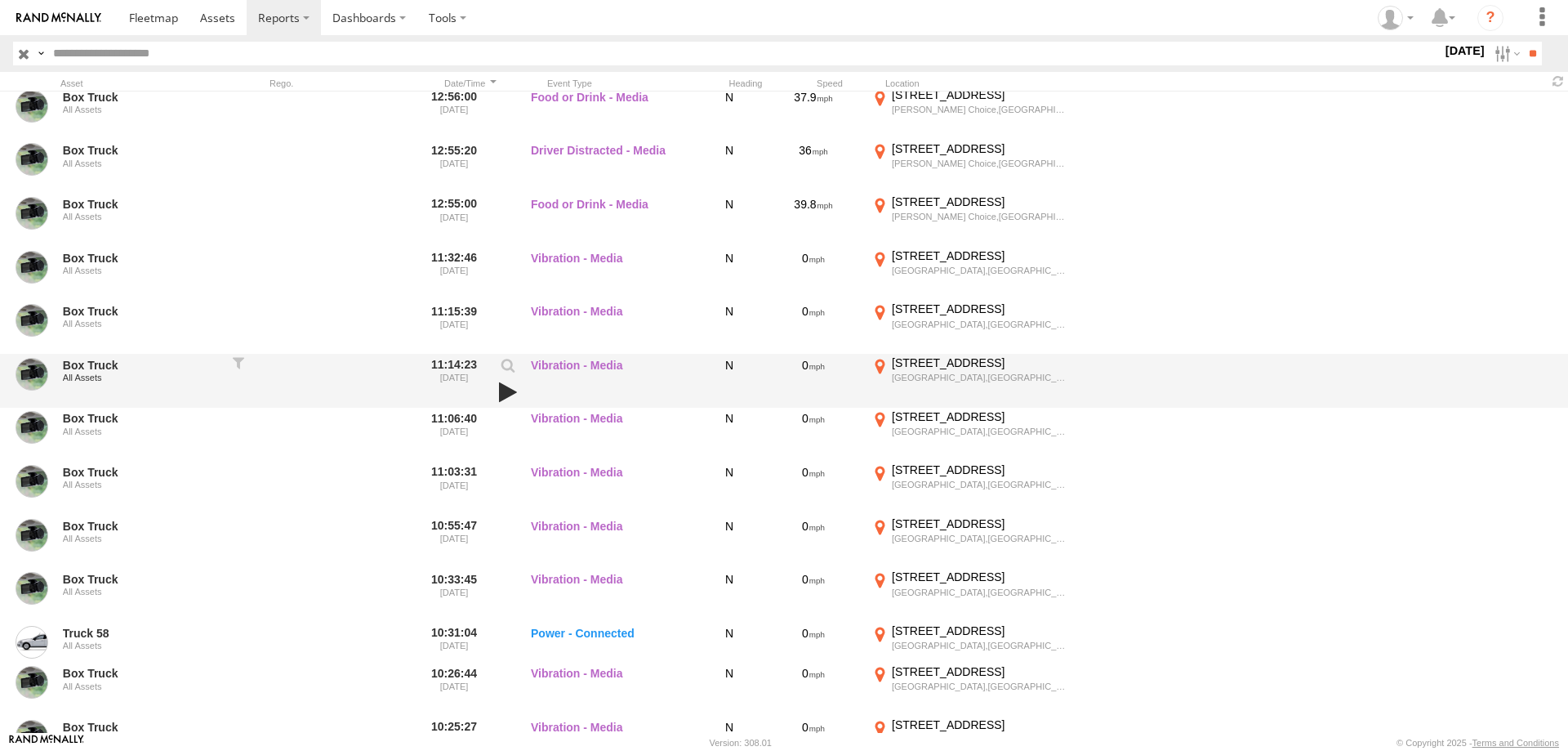
click at [507, 393] on link at bounding box center [508, 392] width 28 height 23
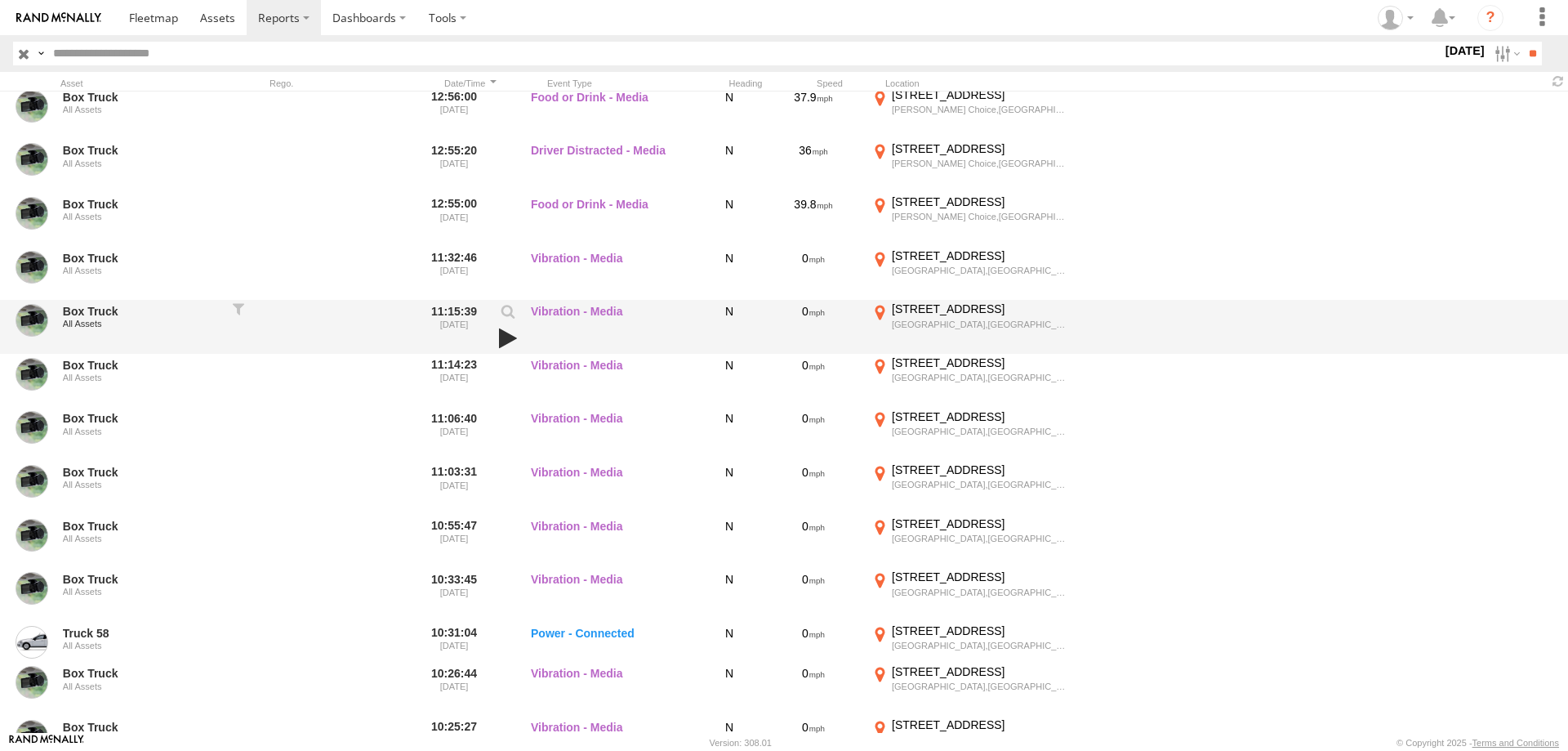
click at [502, 336] on link at bounding box center [508, 338] width 28 height 23
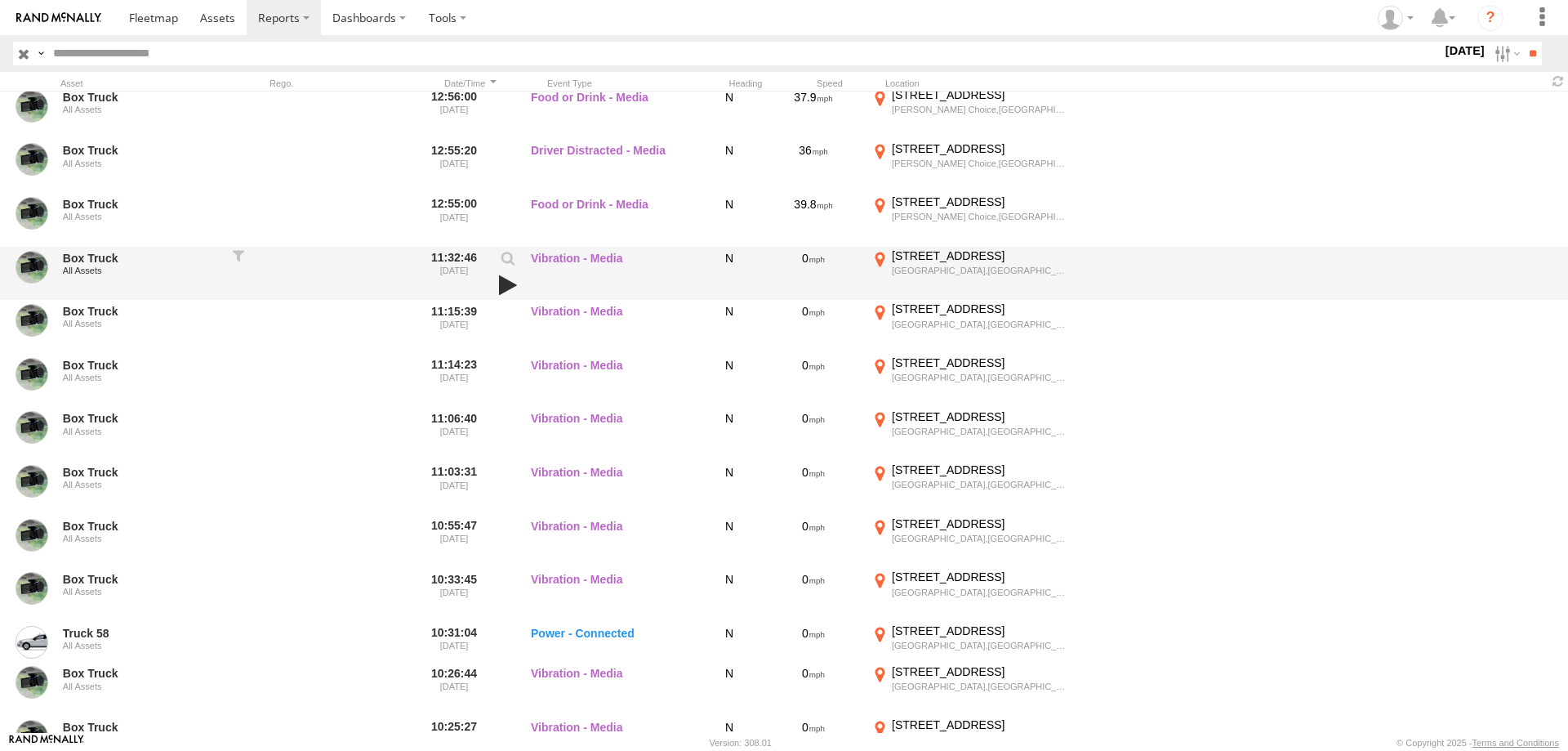
click at [506, 278] on link at bounding box center [508, 285] width 28 height 23
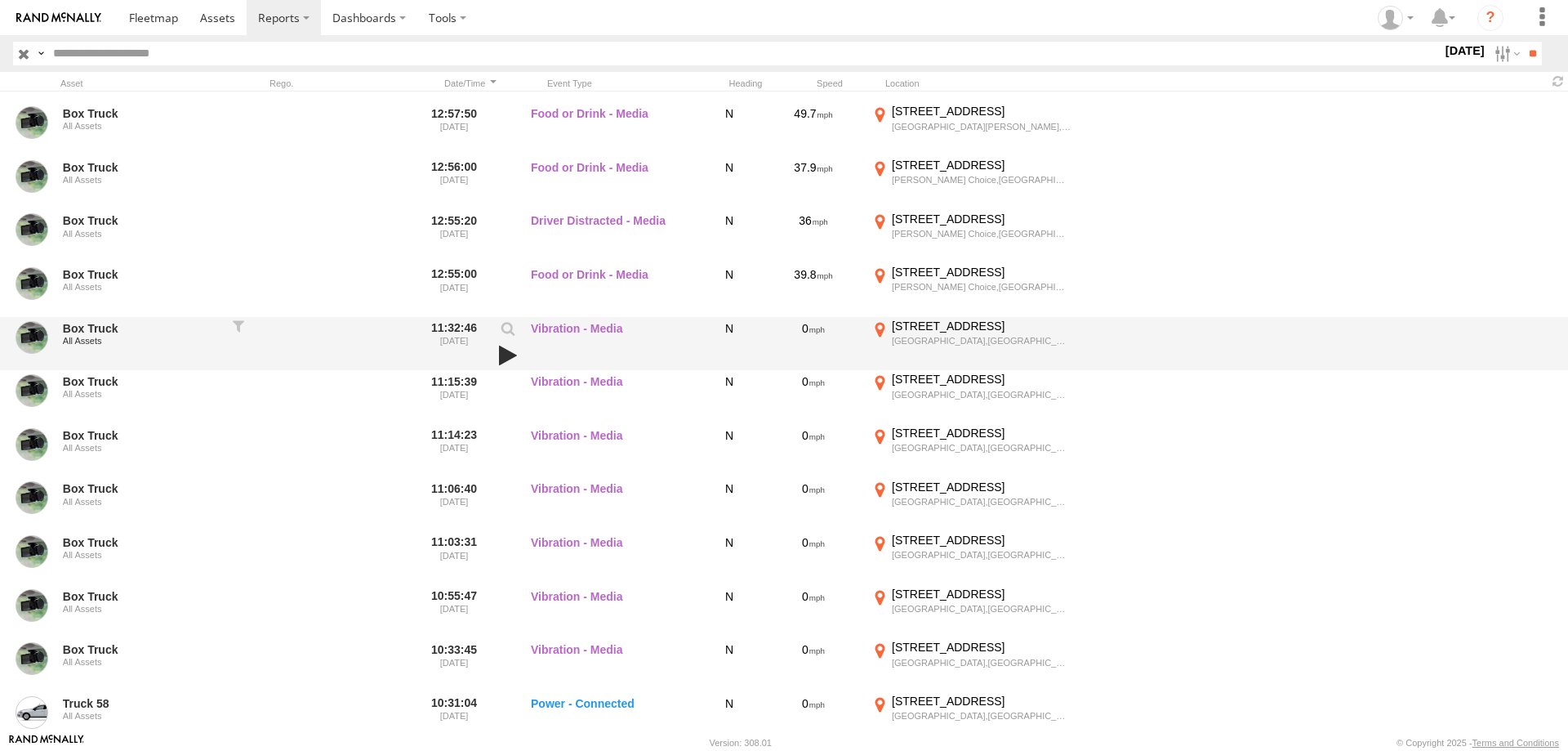
scroll to position [835, 0]
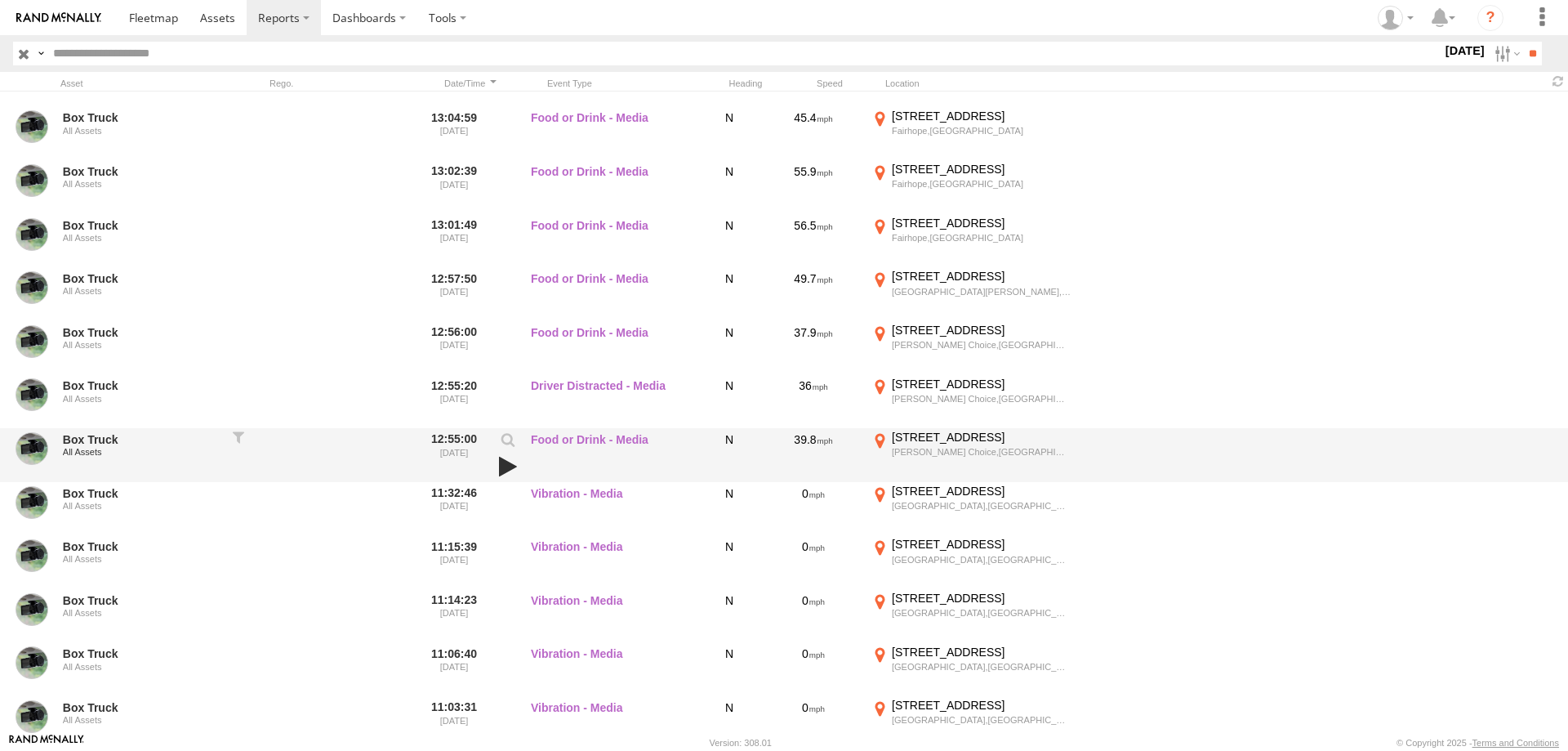
click at [504, 462] on link at bounding box center [508, 466] width 28 height 23
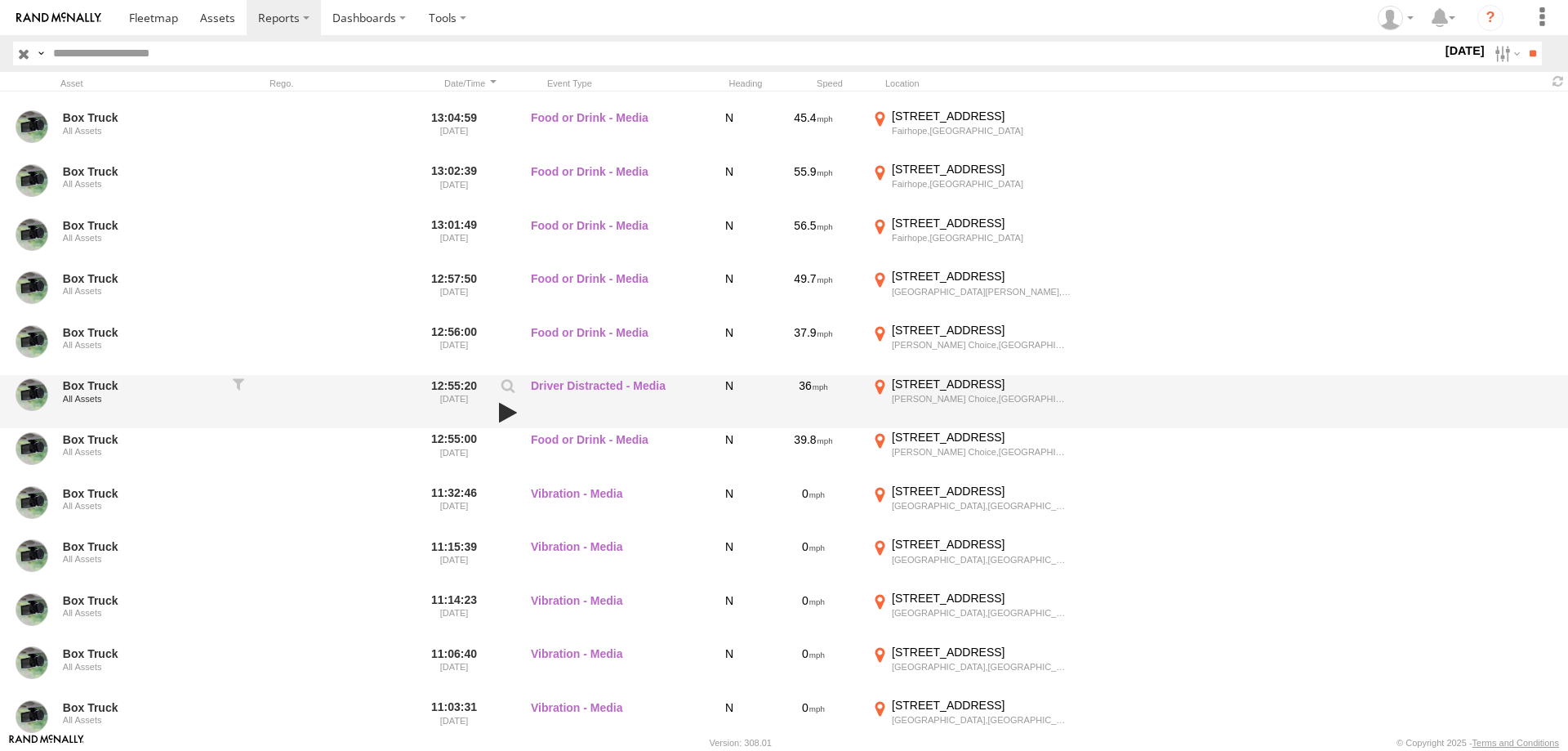
click at [503, 414] on link at bounding box center [508, 412] width 28 height 23
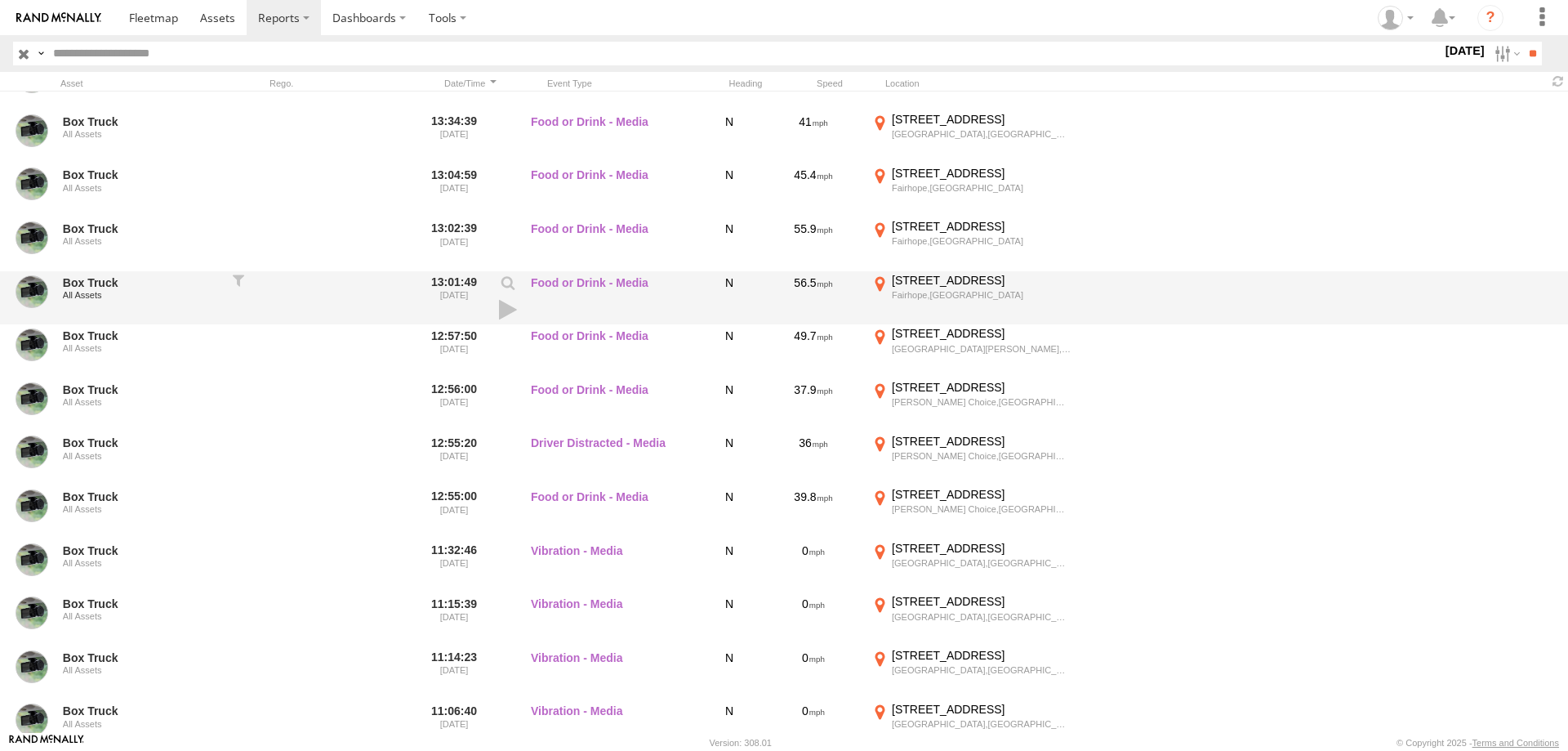
scroll to position [678, 0]
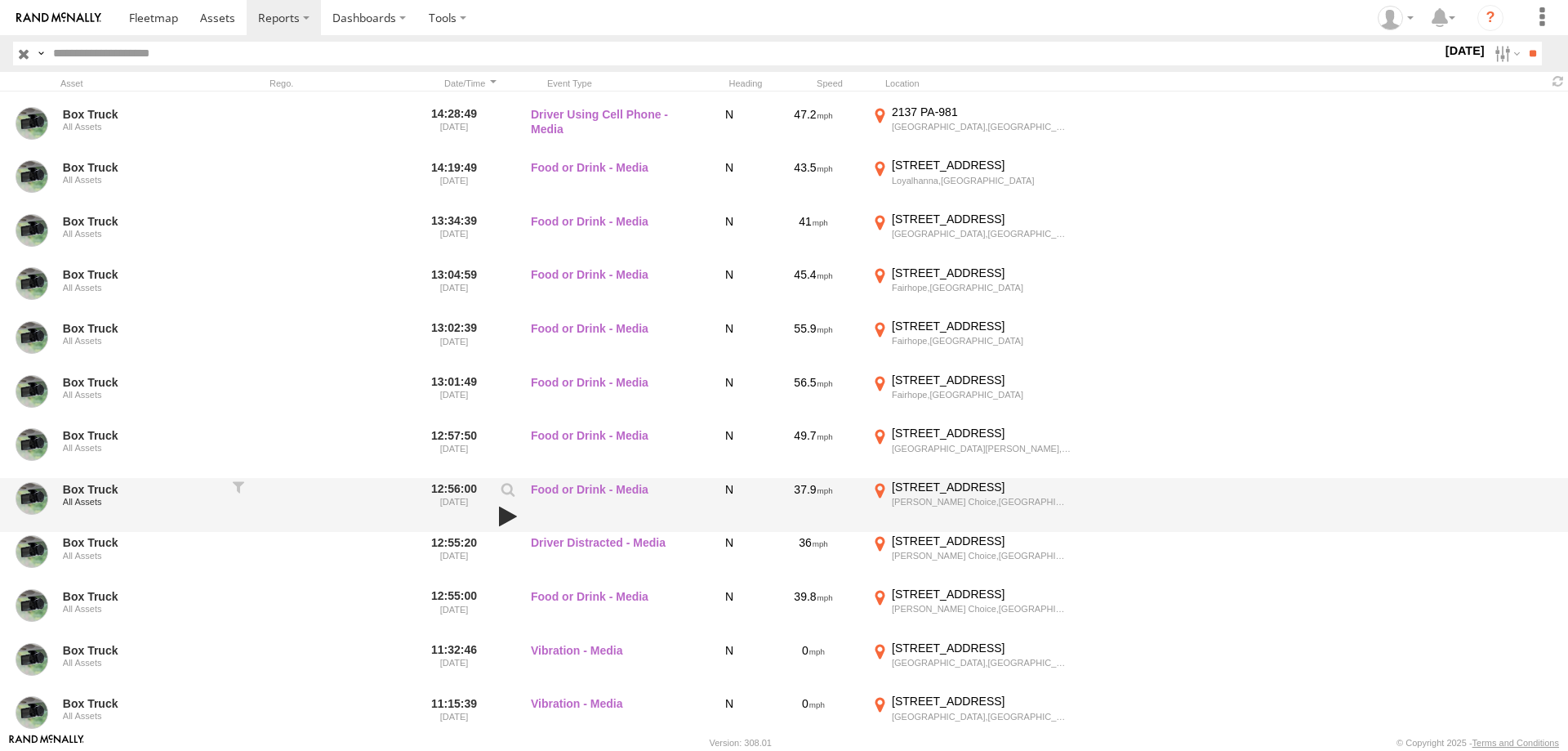
click at [505, 515] on link at bounding box center [508, 516] width 28 height 23
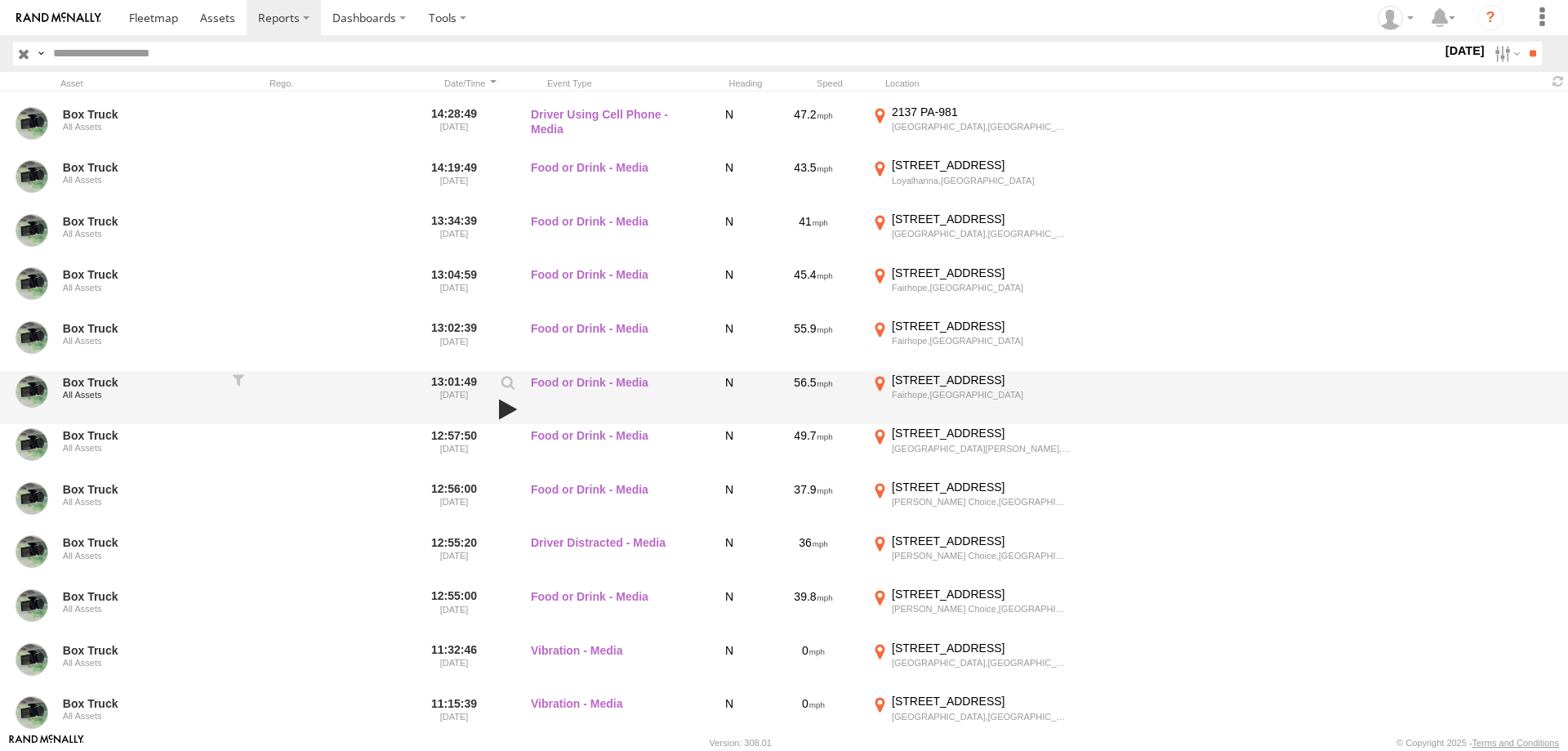
click at [506, 410] on link at bounding box center [508, 409] width 28 height 23
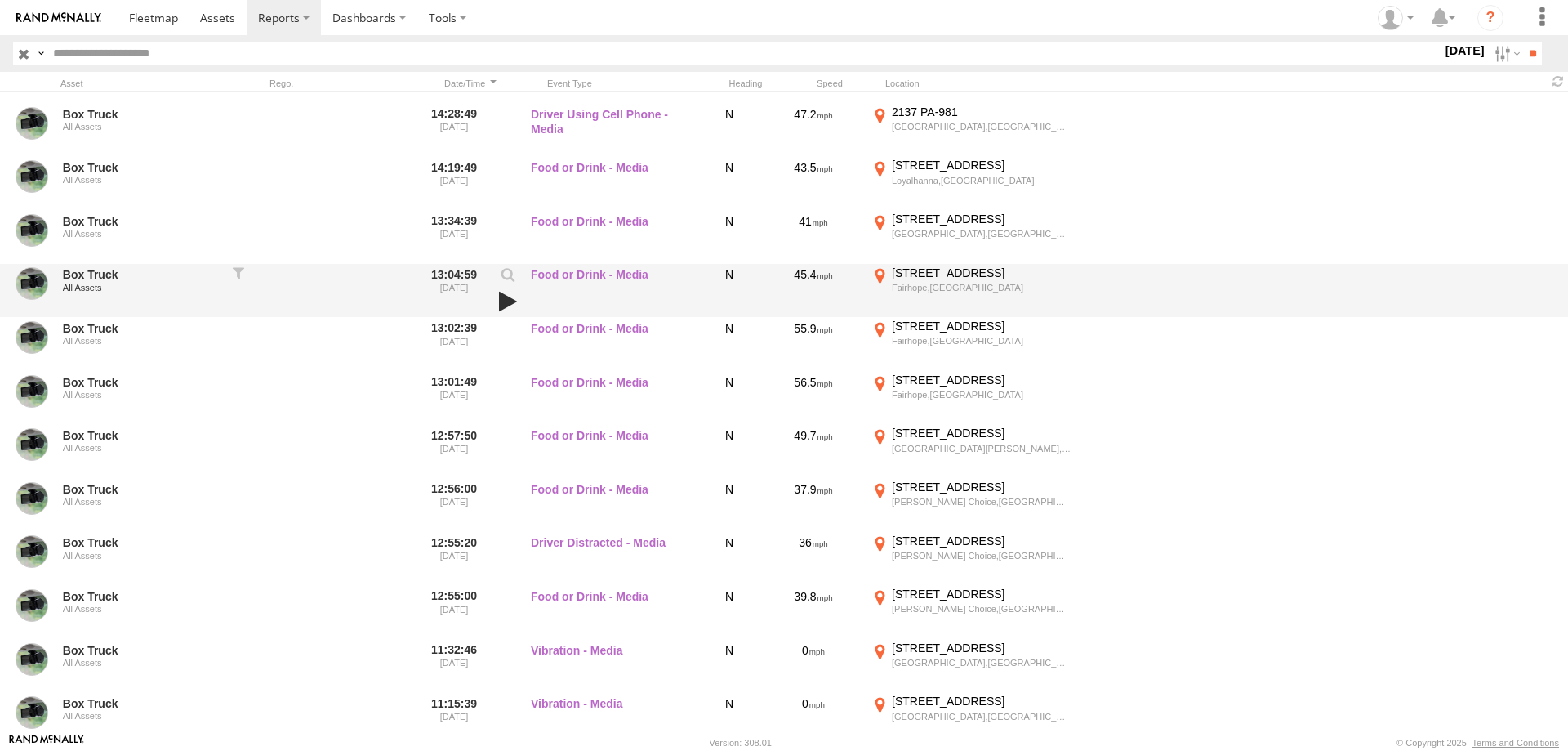
click at [504, 302] on link at bounding box center [508, 301] width 28 height 23
click at [507, 298] on link at bounding box center [508, 301] width 28 height 23
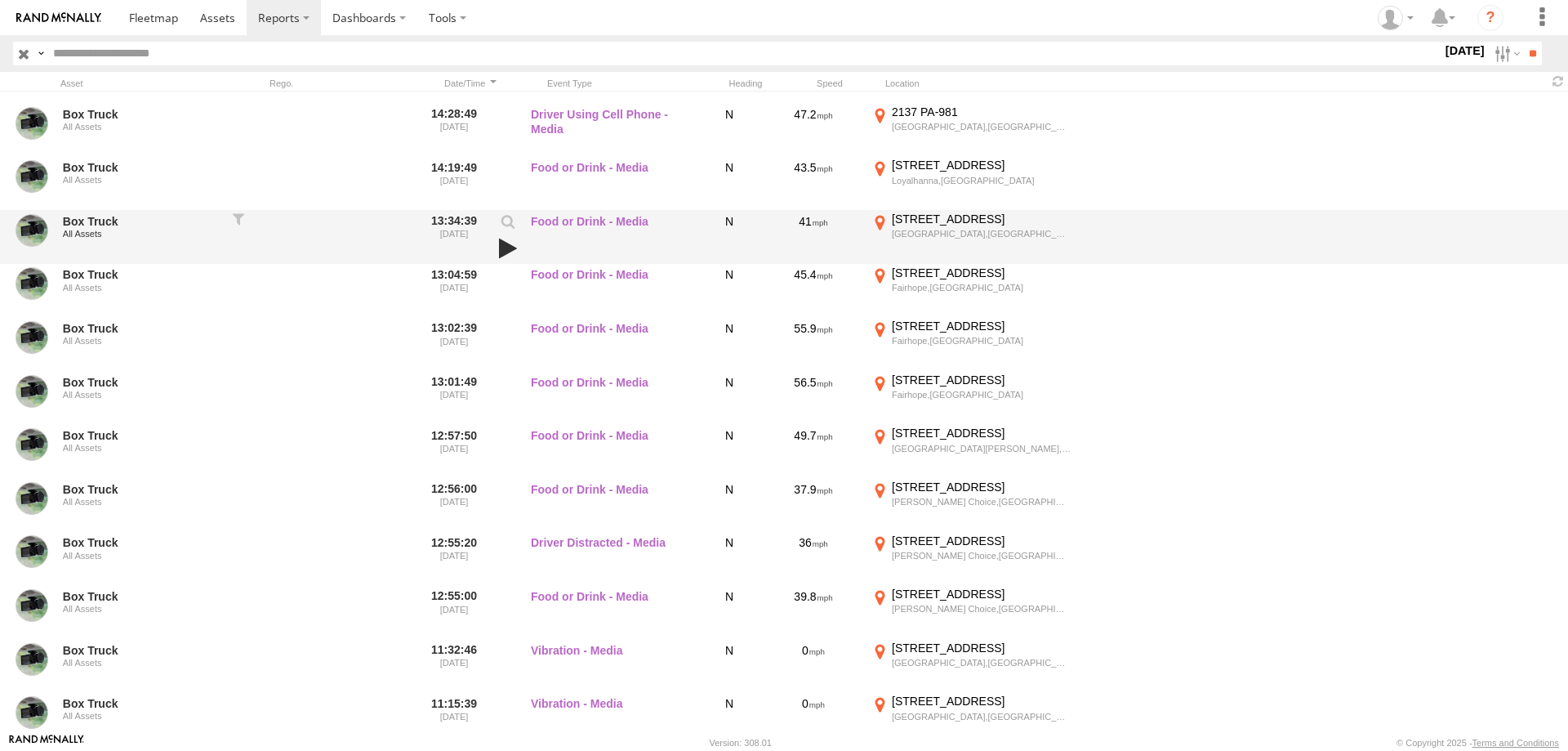
click at [506, 243] on link at bounding box center [508, 248] width 28 height 23
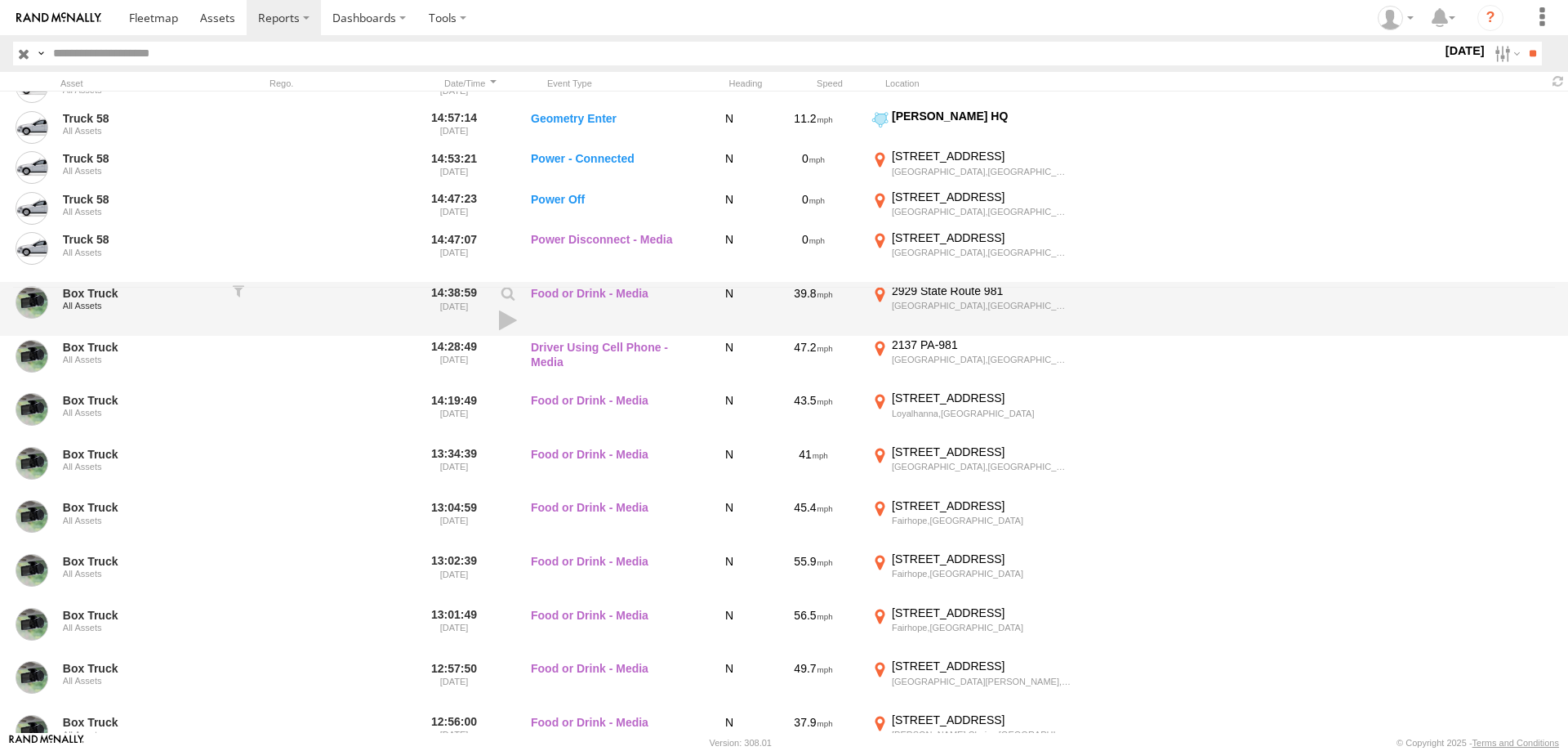
scroll to position [443, 0]
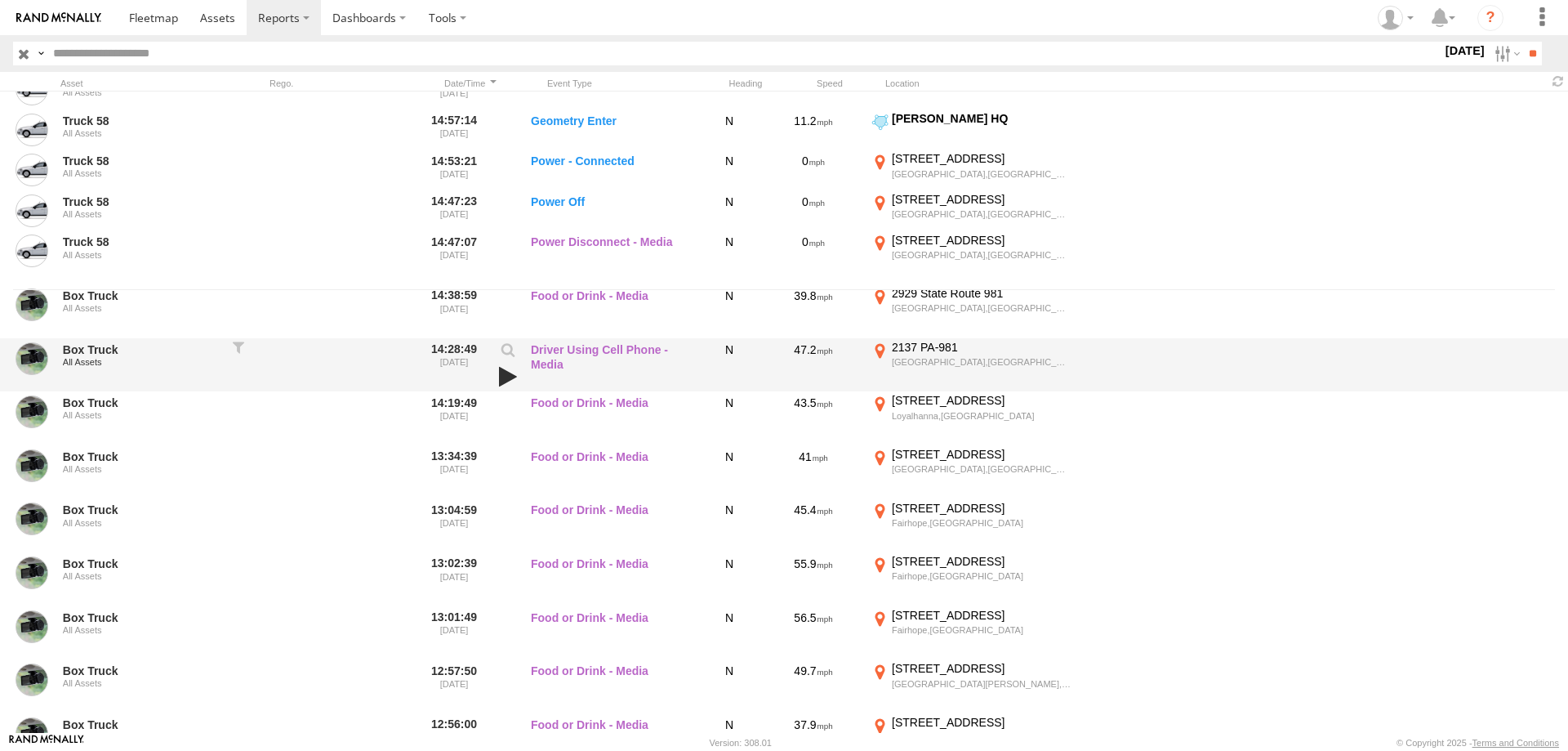
click at [505, 376] on link at bounding box center [508, 376] width 28 height 23
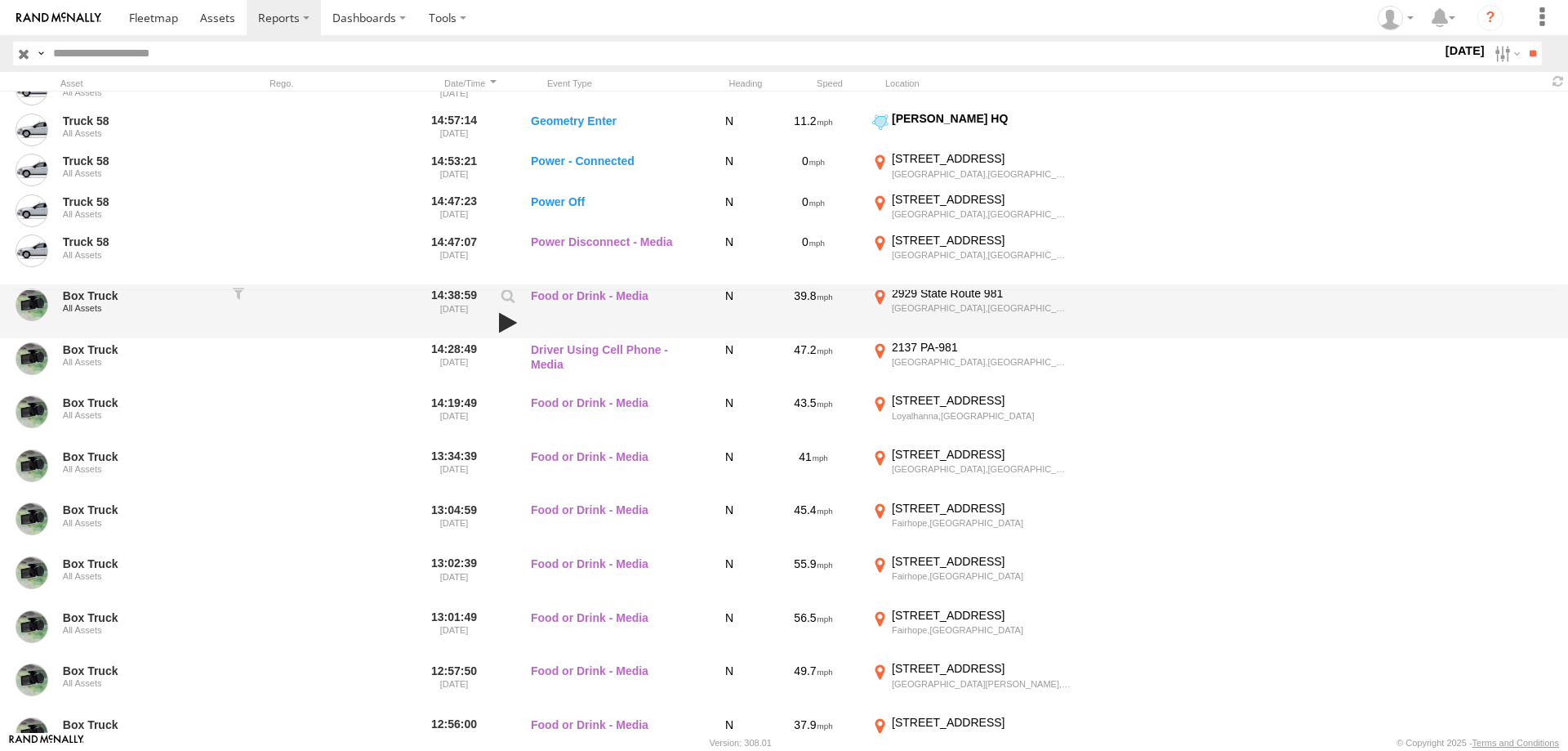
click at [499, 314] on link at bounding box center [508, 322] width 28 height 23
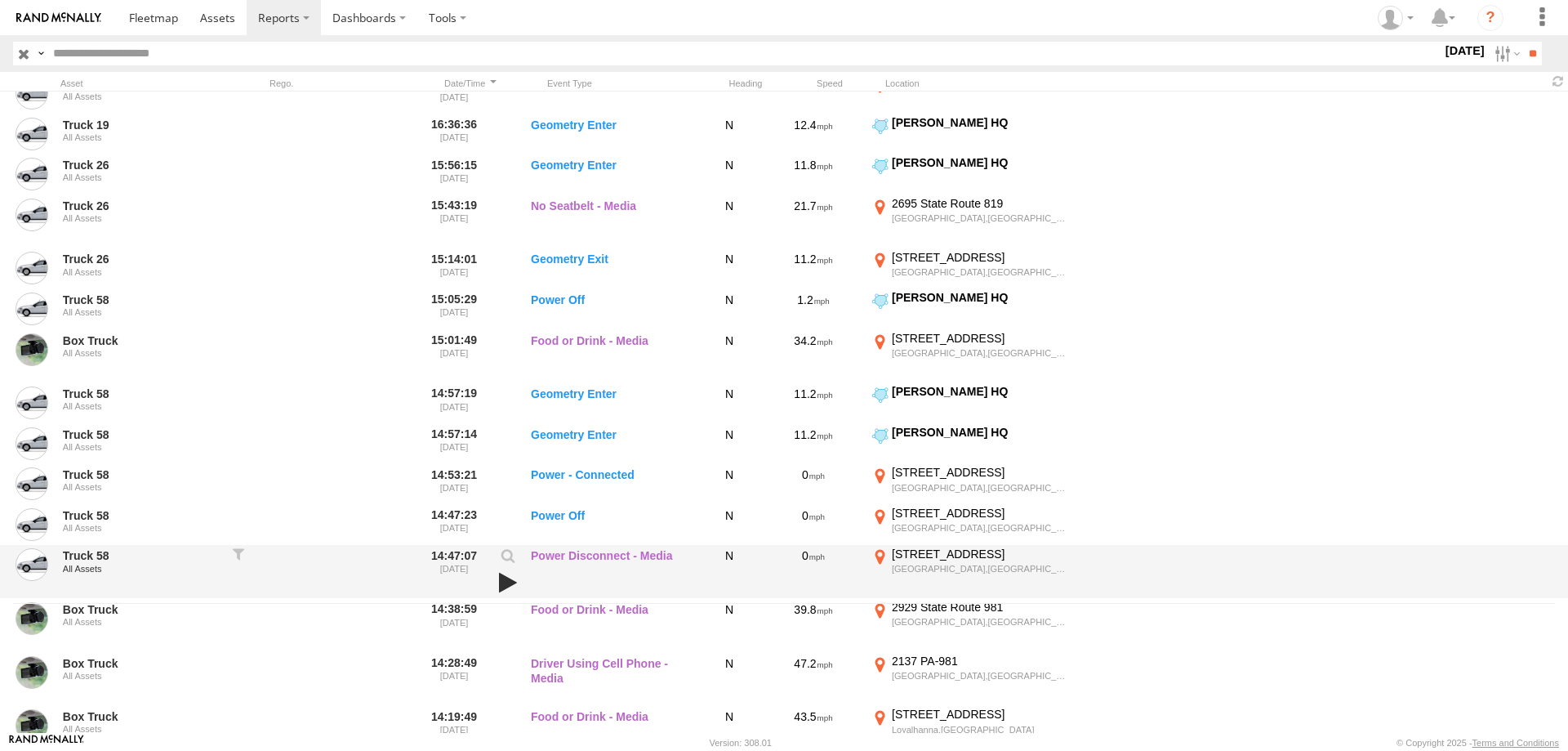
click at [502, 583] on link at bounding box center [508, 582] width 28 height 23
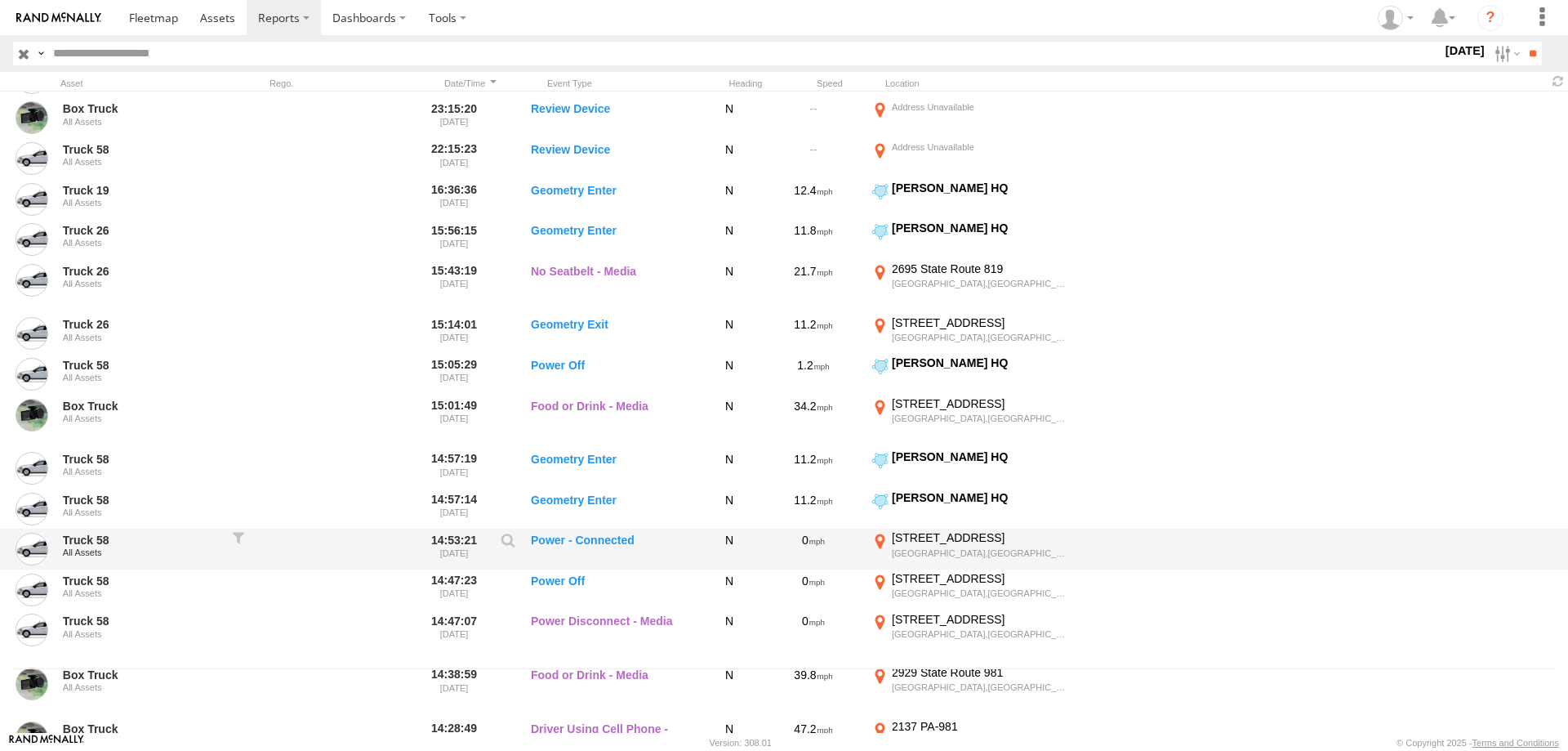
scroll to position [0, 0]
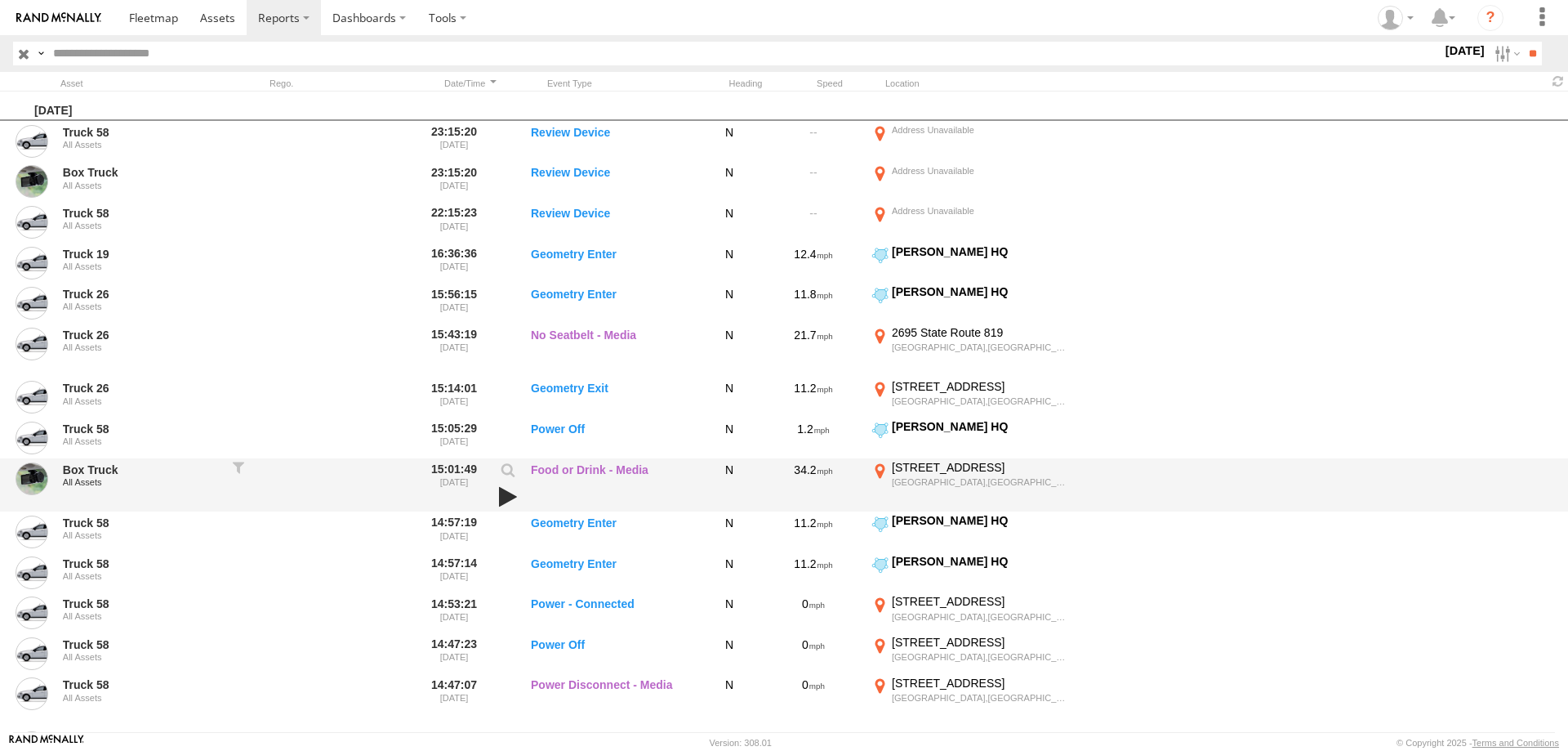
click at [509, 493] on link at bounding box center [508, 496] width 28 height 23
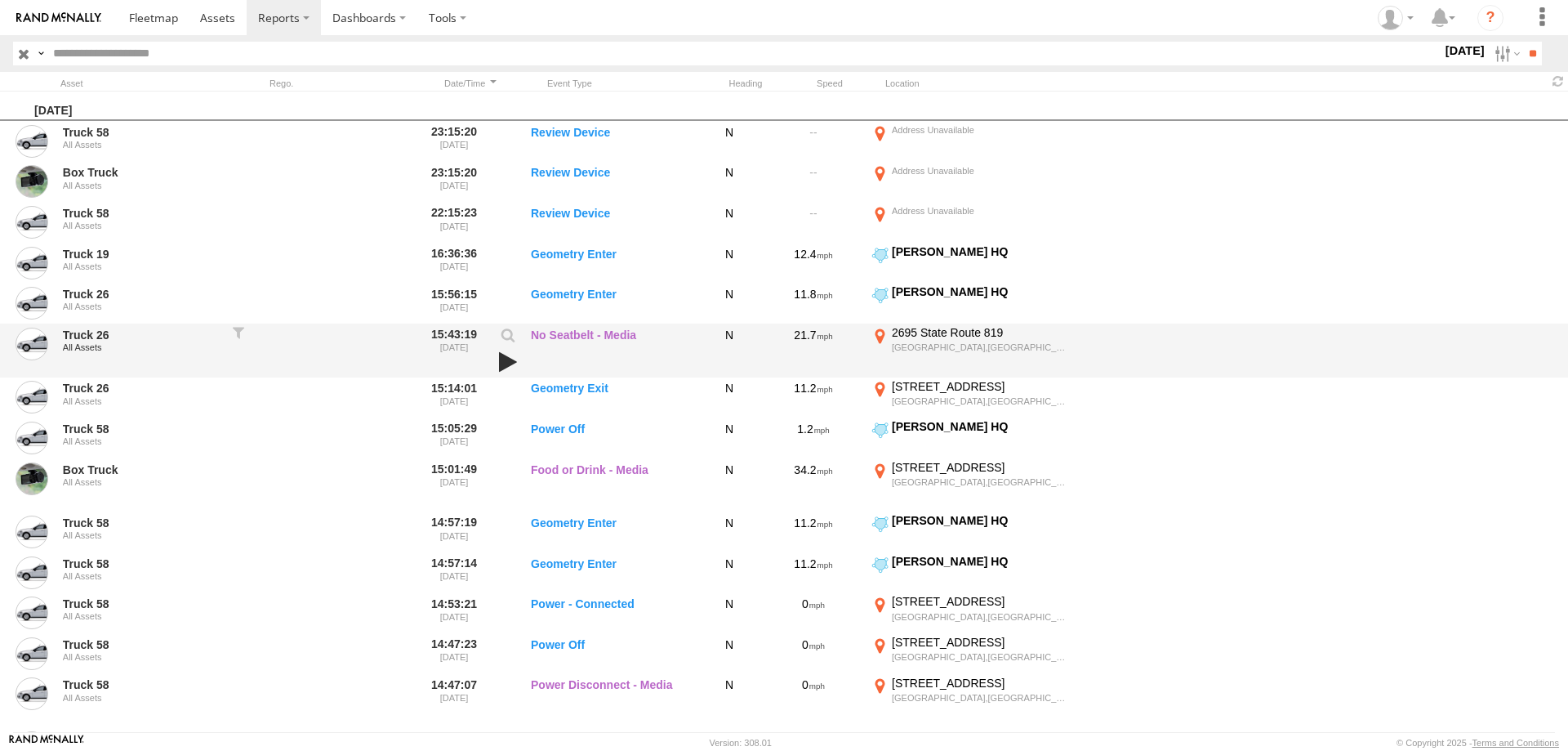
click at [505, 363] on link at bounding box center [508, 361] width 28 height 23
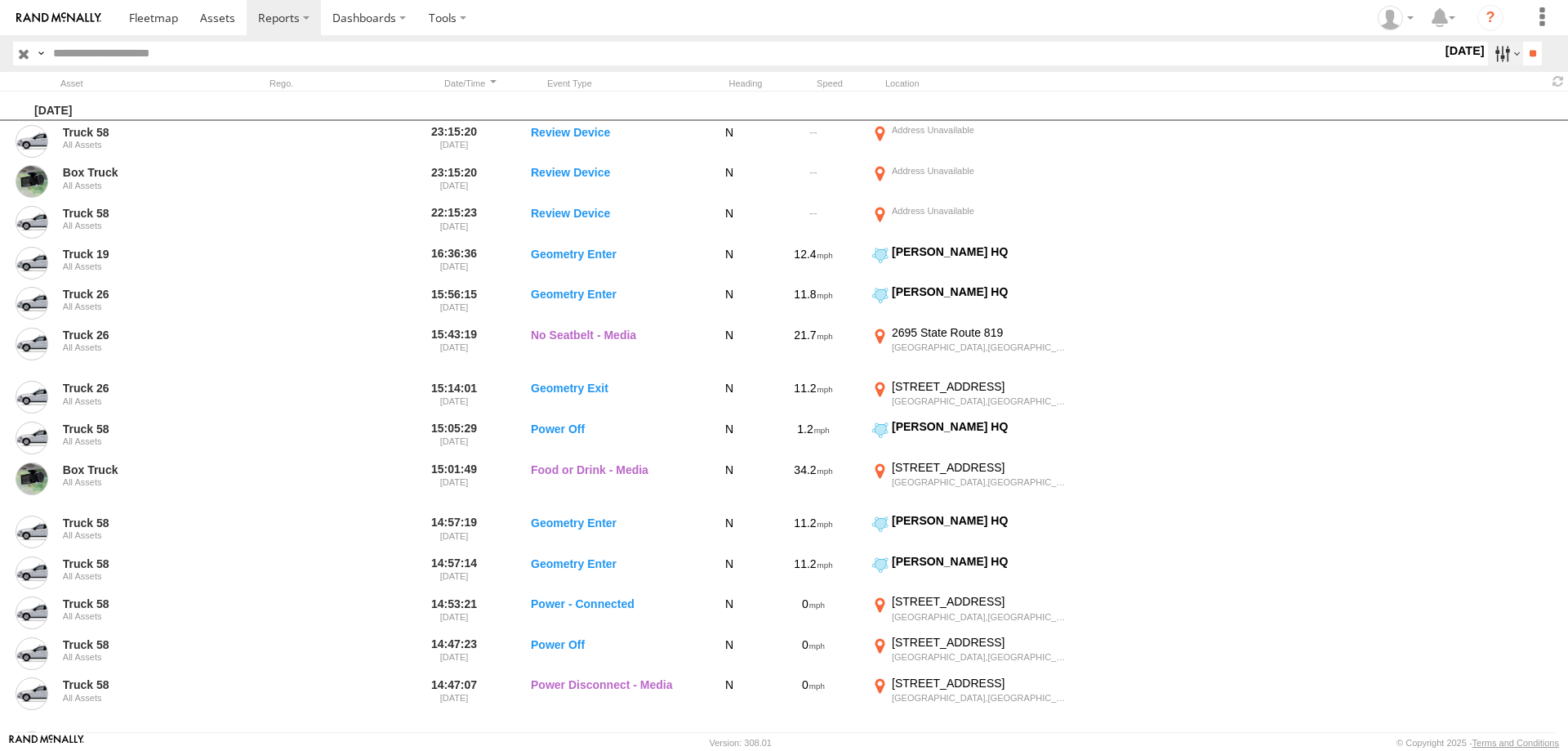
click at [1488, 53] on label at bounding box center [1505, 54] width 35 height 24
click at [0, 0] on label at bounding box center [0, 0] width 0 height 0
click at [1523, 53] on input "**" at bounding box center [1532, 54] width 19 height 24
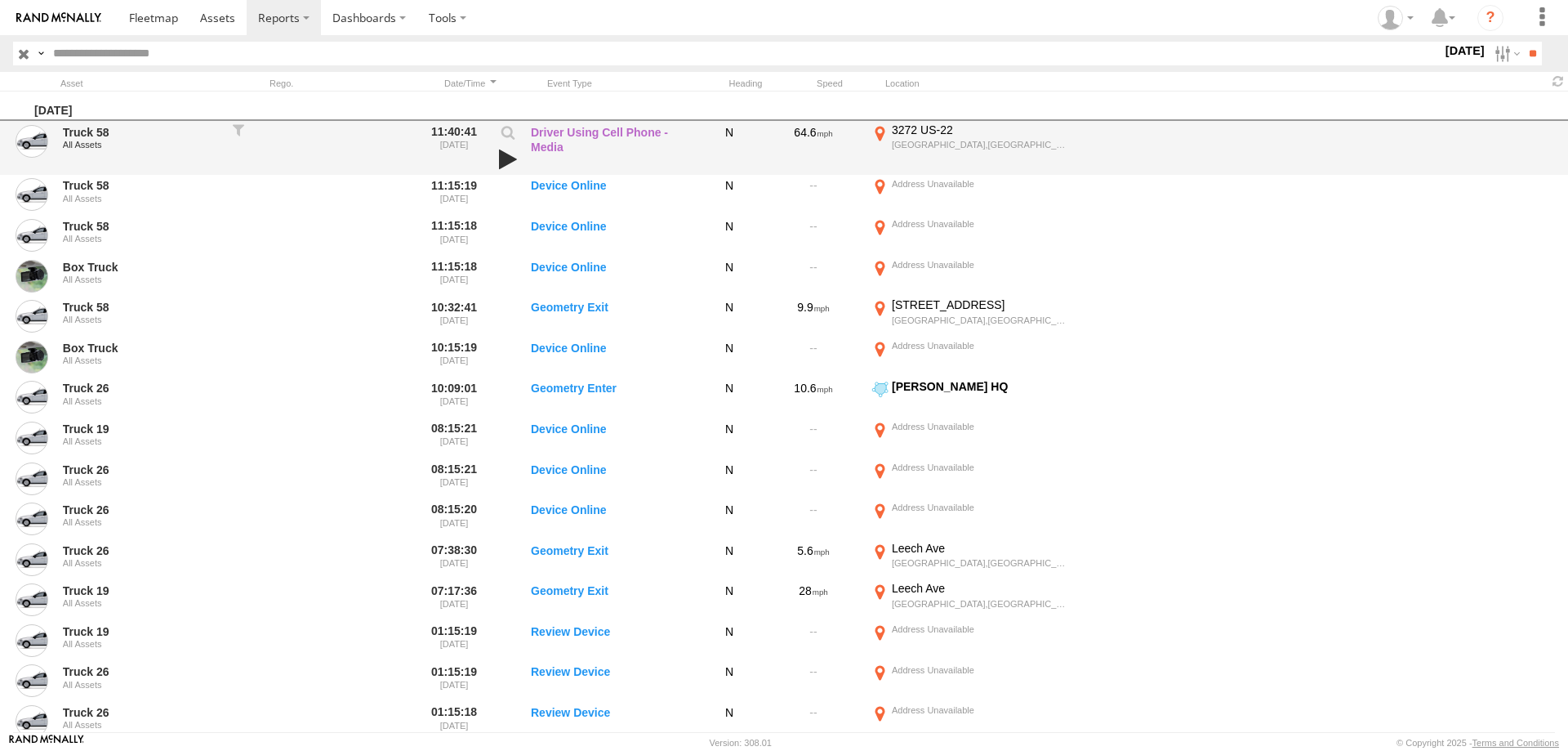
click at [506, 161] on link at bounding box center [508, 159] width 28 height 23
